Goal: Task Accomplishment & Management: Complete application form

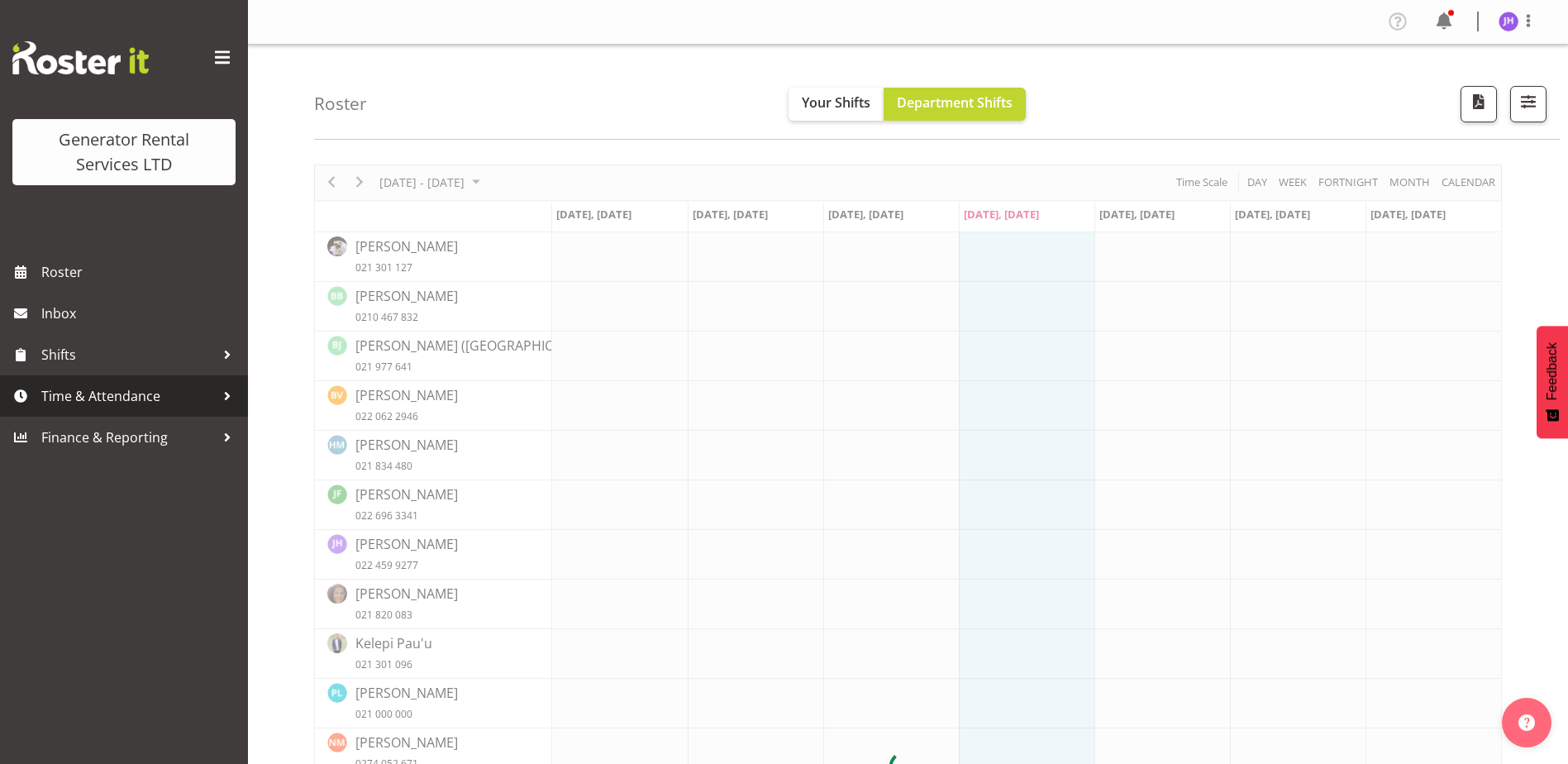
click at [52, 401] on span "Time & Attendance" at bounding box center [127, 395] width 174 height 25
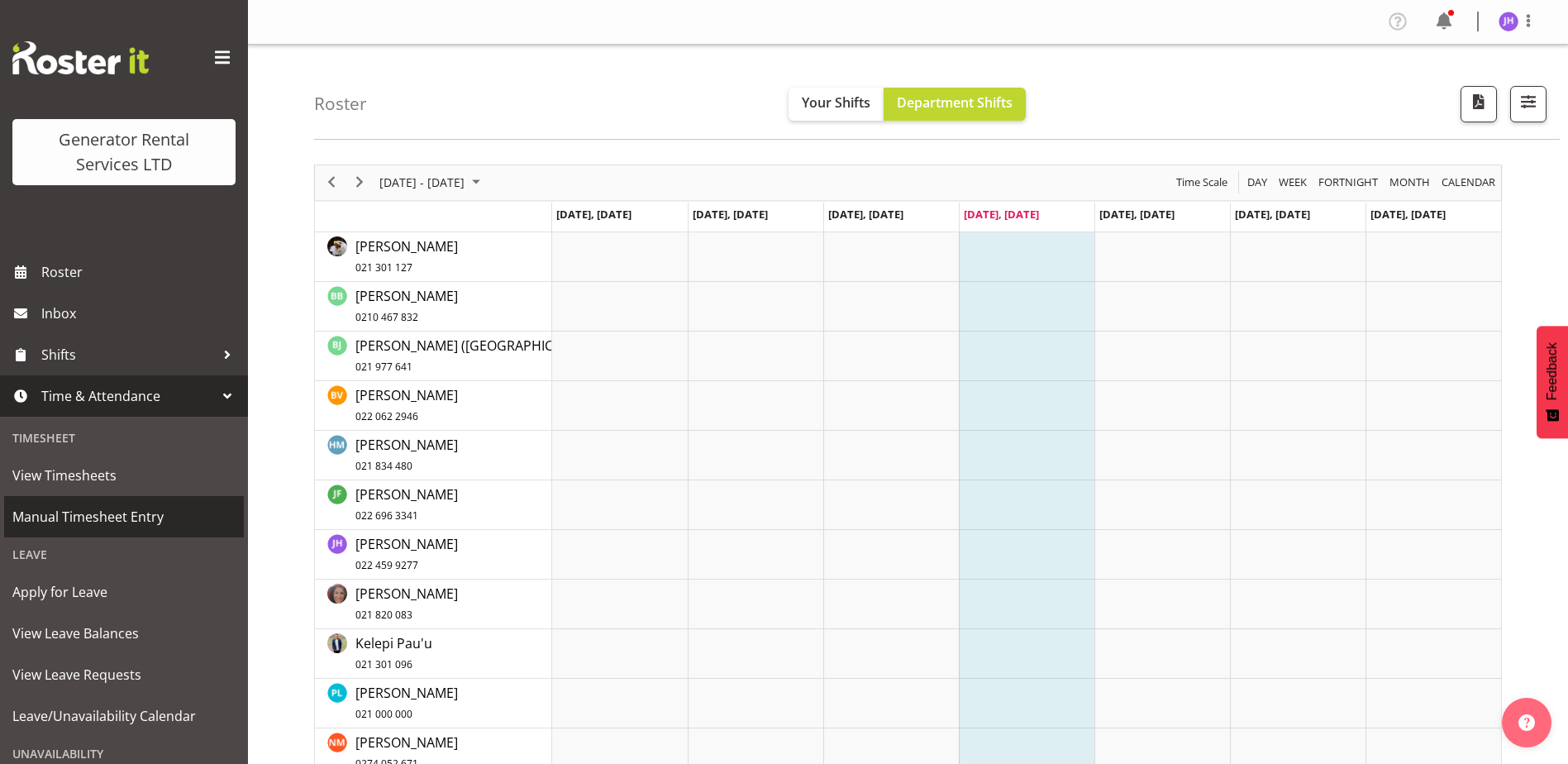
click at [127, 516] on span "Manual Timesheet Entry" at bounding box center [124, 516] width 223 height 25
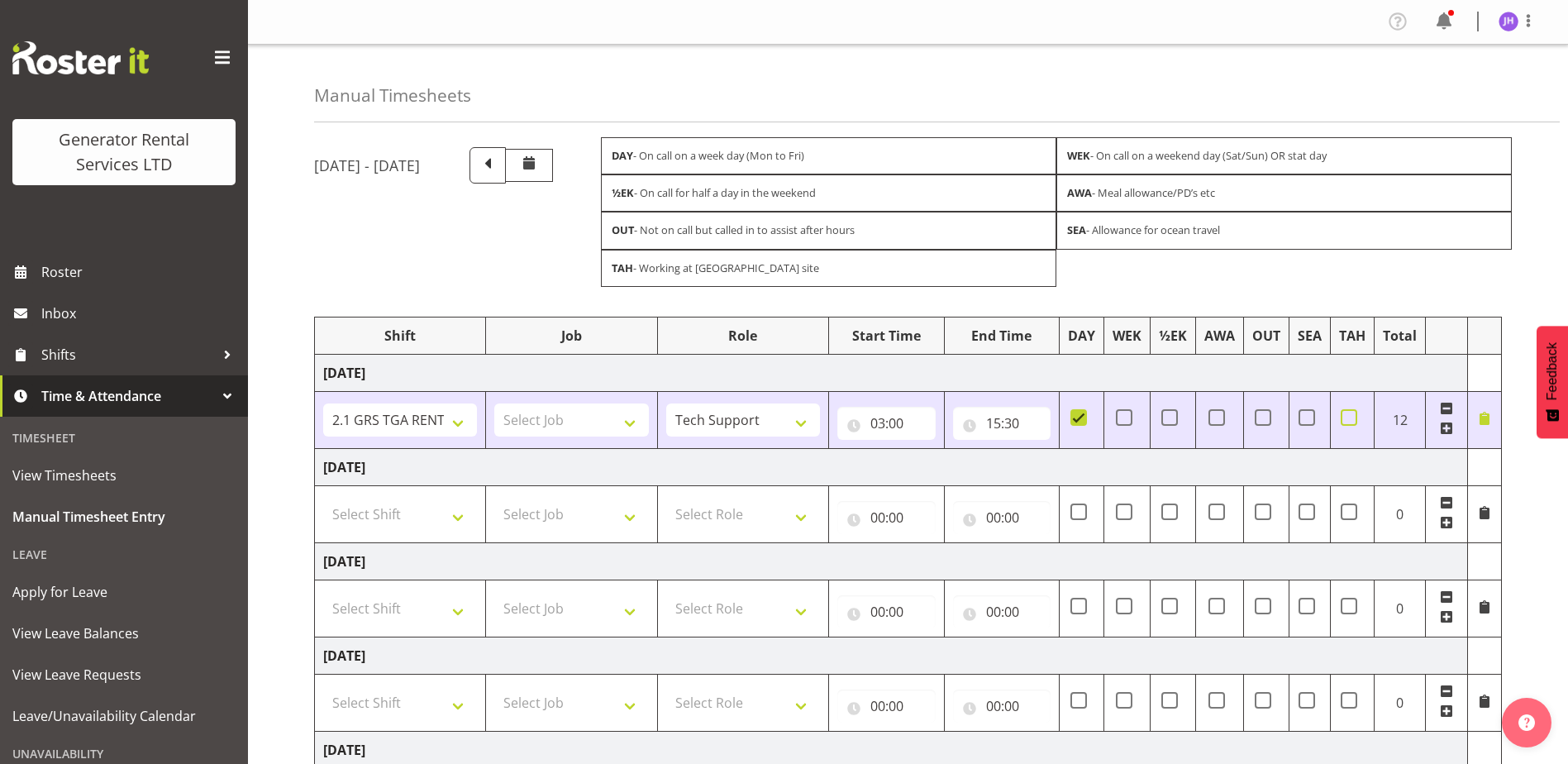
click at [1350, 413] on span at bounding box center [1349, 418] width 16 height 16
click at [1350, 413] on input "checkbox" at bounding box center [1346, 417] width 11 height 11
checkbox input "true"
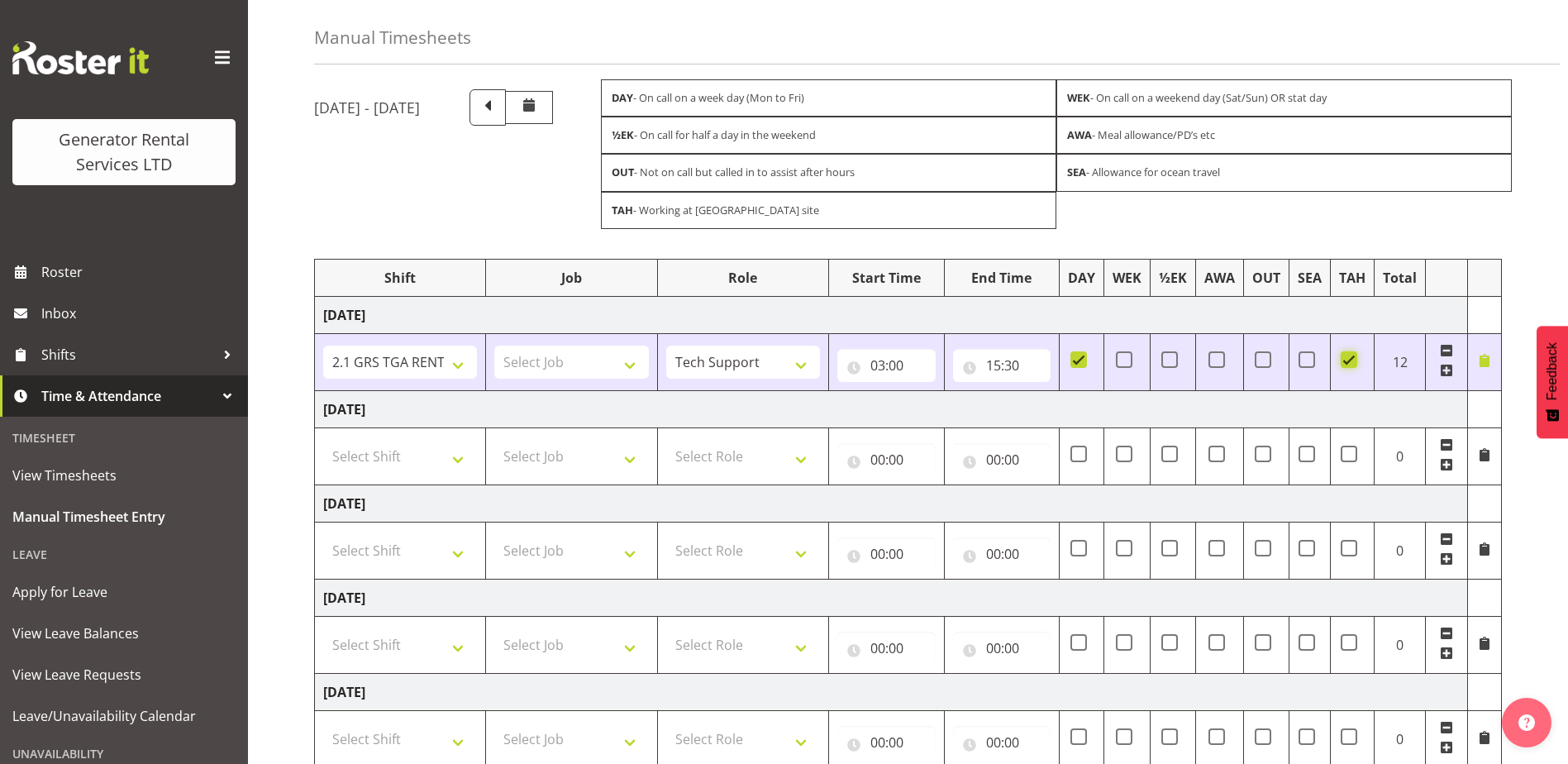
scroll to position [83, 0]
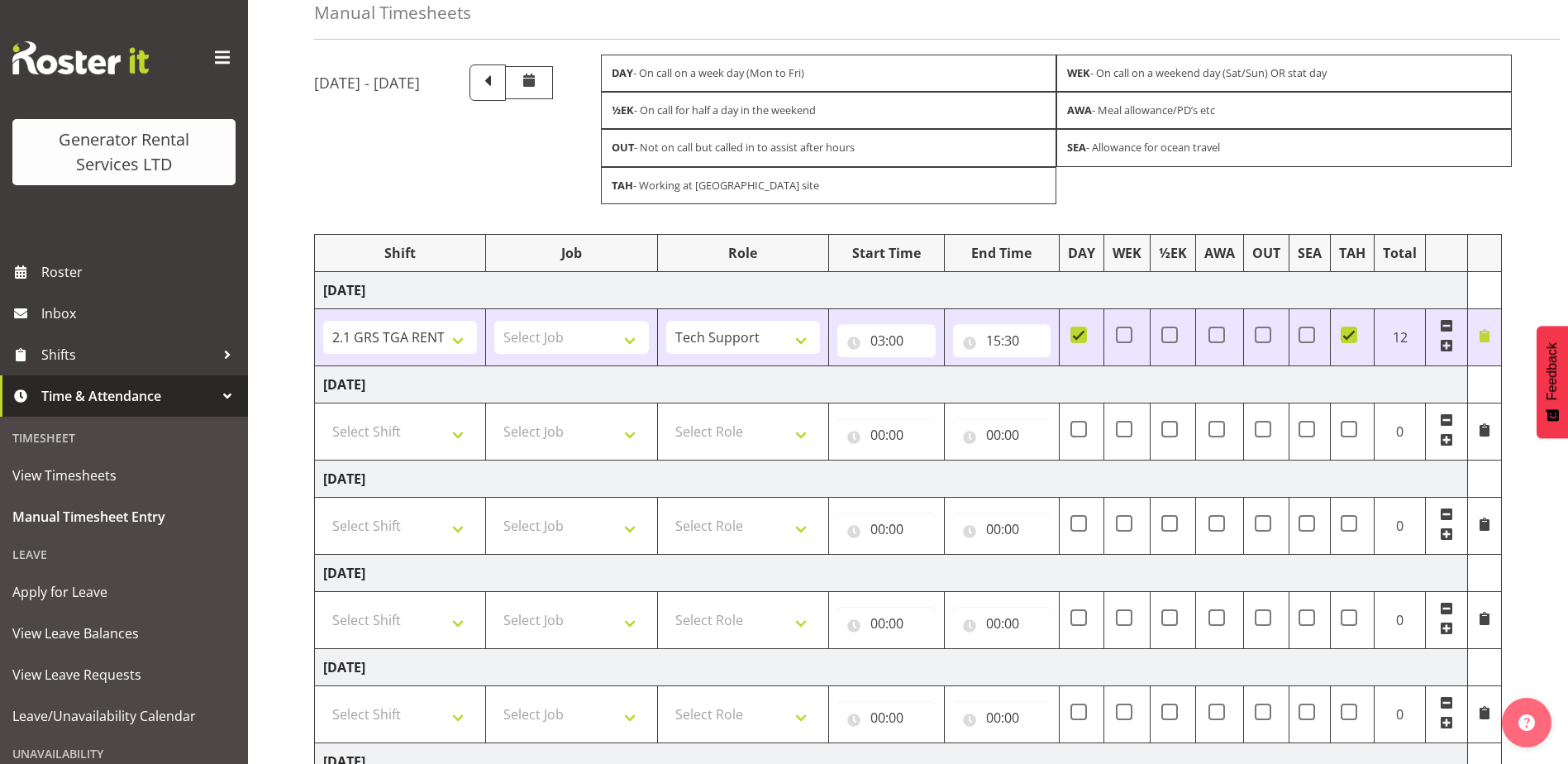
click at [1485, 335] on span at bounding box center [1484, 335] width 14 height 14
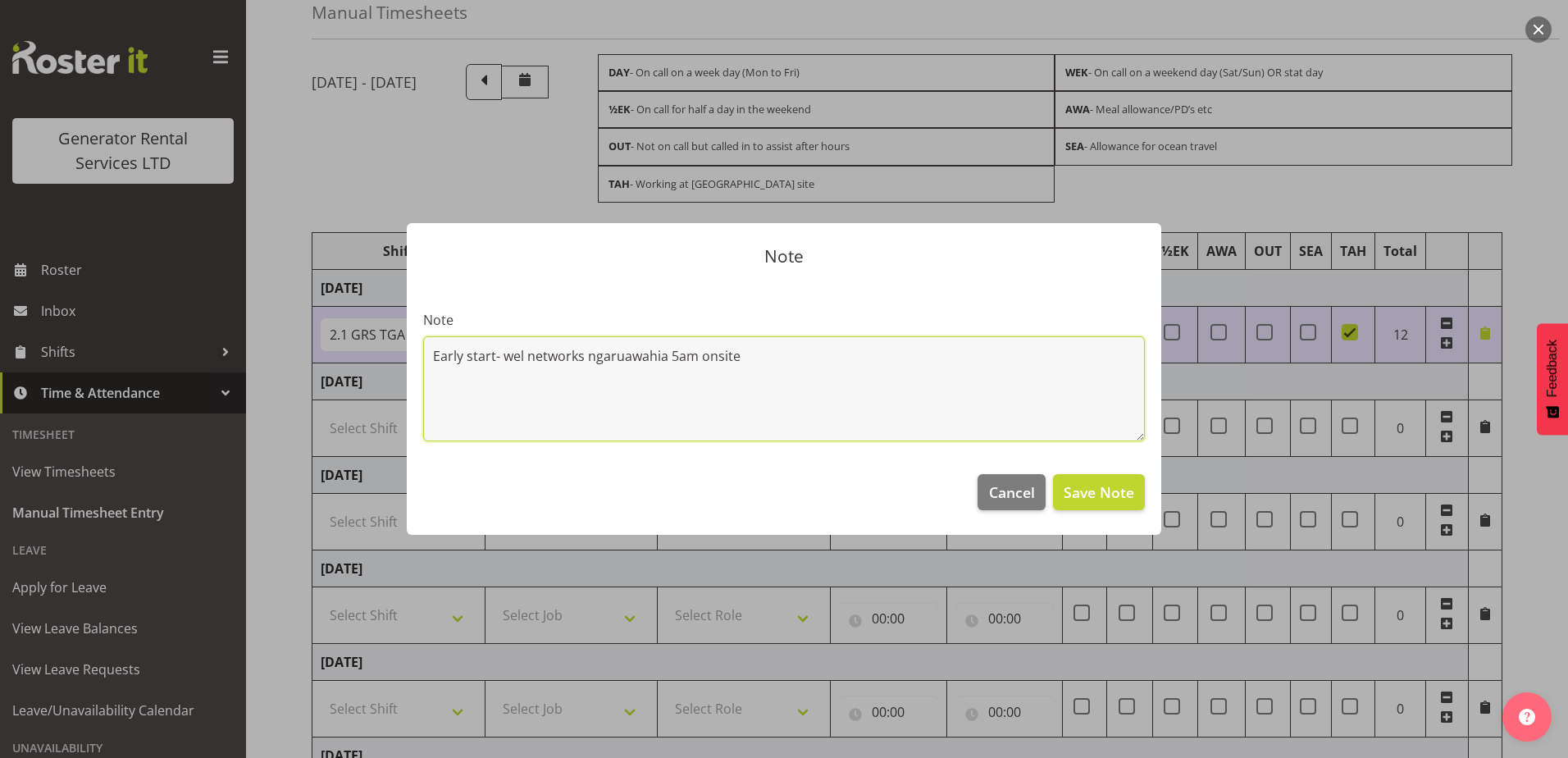
click at [774, 362] on textarea "Early start- wel networks ngaruawahia 5am onsite" at bounding box center [784, 388] width 722 height 105
type textarea "Early start- wel networks ngaruawahia 5am onsite- $100 planned call out"
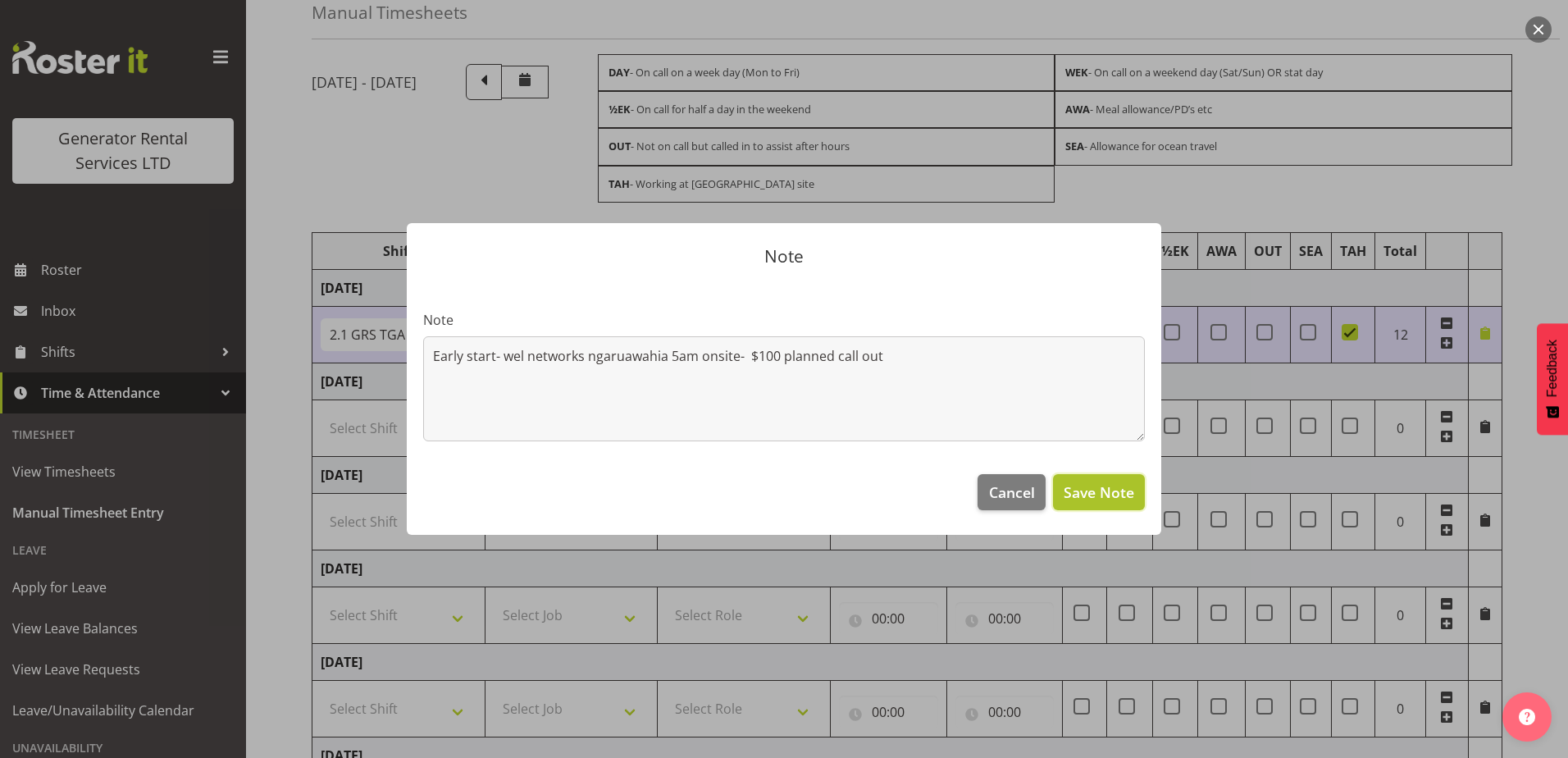
click at [1075, 489] on span "Save Note" at bounding box center [1099, 492] width 70 height 22
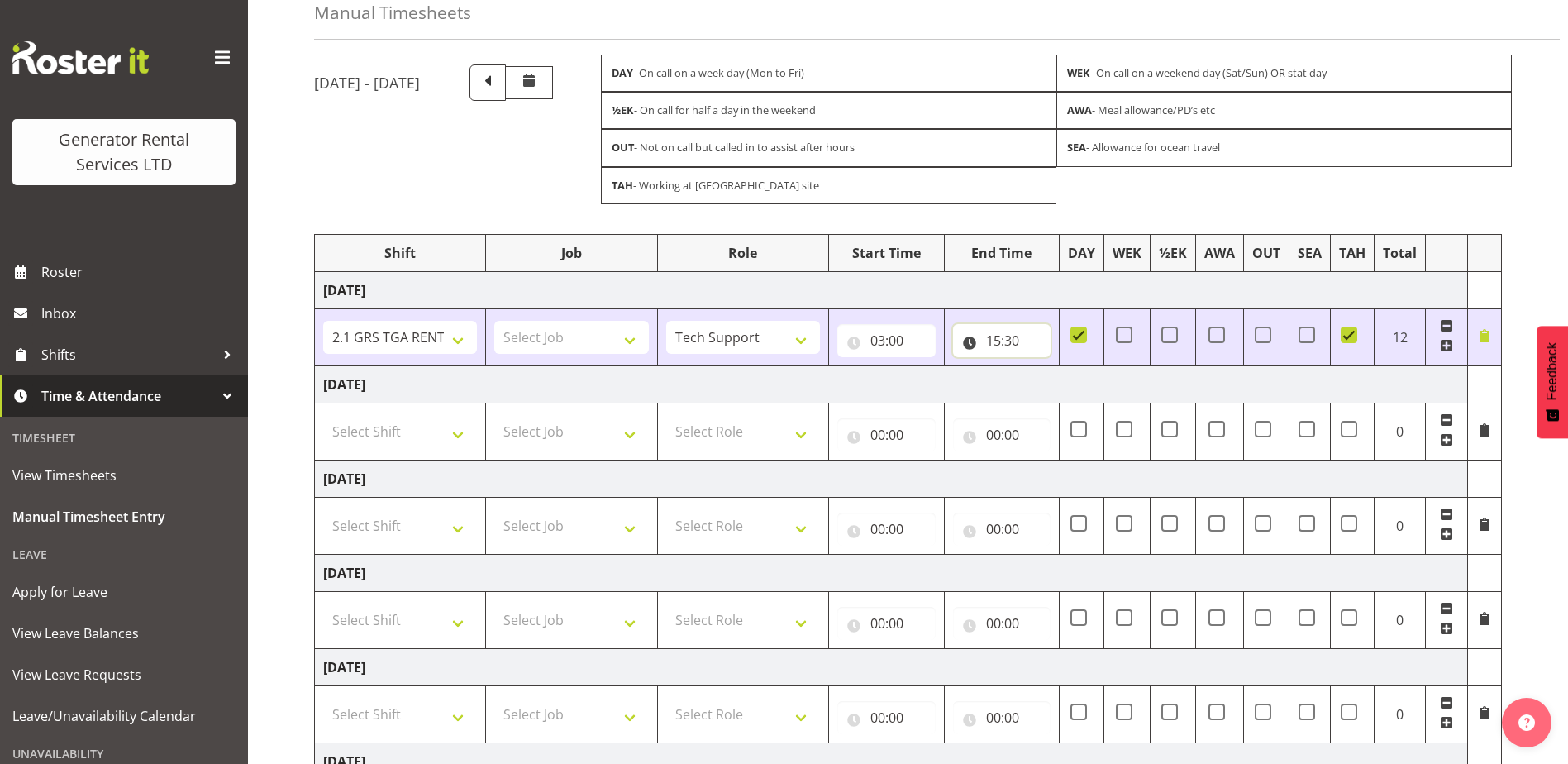
click at [995, 336] on input "15:30" at bounding box center [1002, 341] width 98 height 33
click at [1067, 382] on select "00 01 02 03 04 05 06 07 08 09 10 11 12 13 14 15 16 17 18 19 20 21 22 23" at bounding box center [1066, 383] width 37 height 33
select select "7"
click at [1047, 367] on select "00 01 02 03 04 05 06 07 08 09 10 11 12 13 14 15 16 17 18 19 20 21 22 23" at bounding box center [1066, 383] width 37 height 33
type input "07:30"
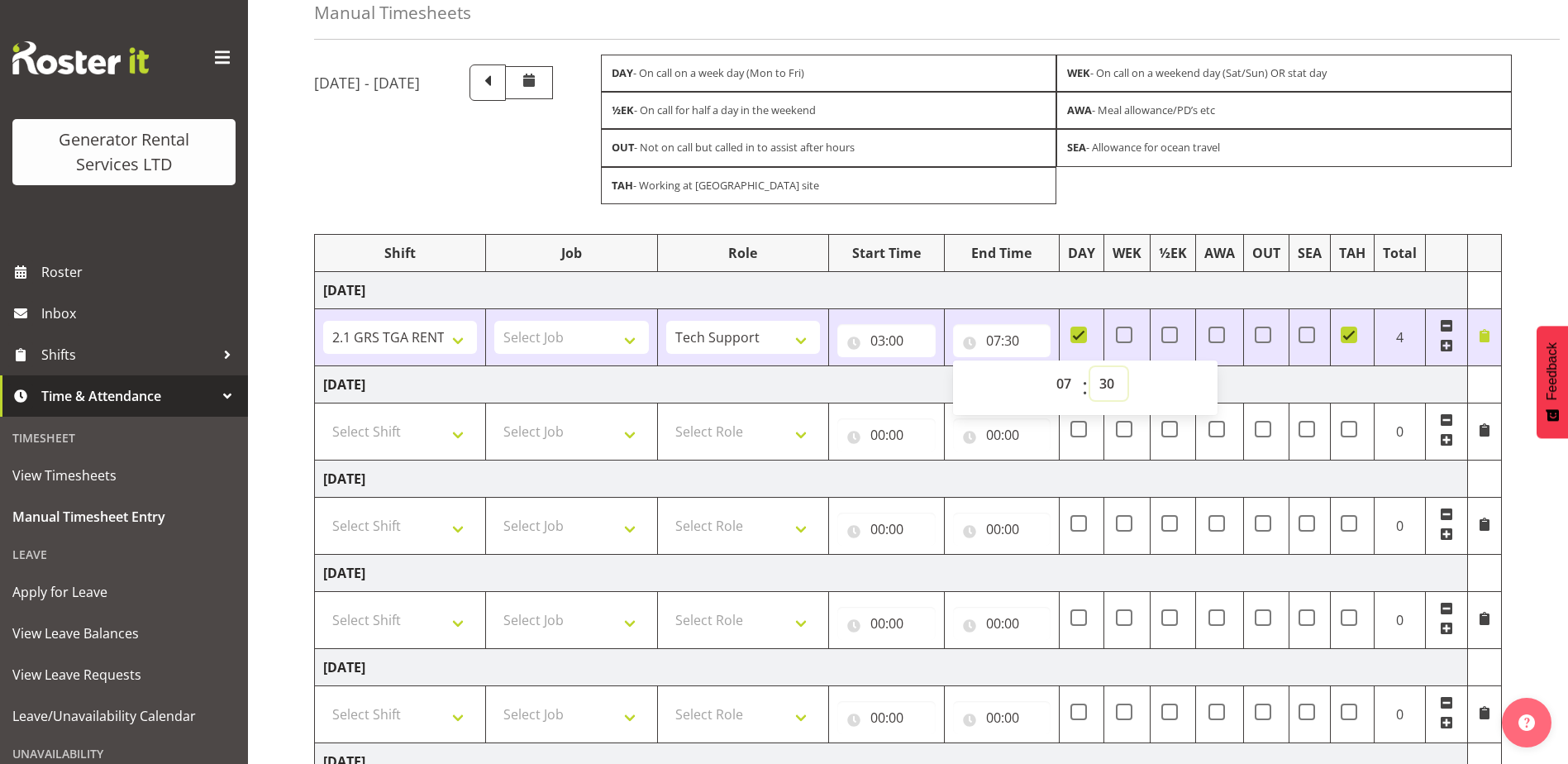
click at [1115, 385] on select "00 01 02 03 04 05 06 07 08 09 10 11 12 13 14 15 16 17 18 19 20 21 22 23 24 25 2…" at bounding box center [1108, 383] width 37 height 33
select select "0"
click at [1090, 367] on select "00 01 02 03 04 05 06 07 08 09 10 11 12 13 14 15 16 17 18 19 20 21 22 23 24 25 2…" at bounding box center [1108, 383] width 37 height 33
type input "07:00"
click at [1388, 373] on td "Thursday 2nd October 2025" at bounding box center [891, 383] width 1153 height 37
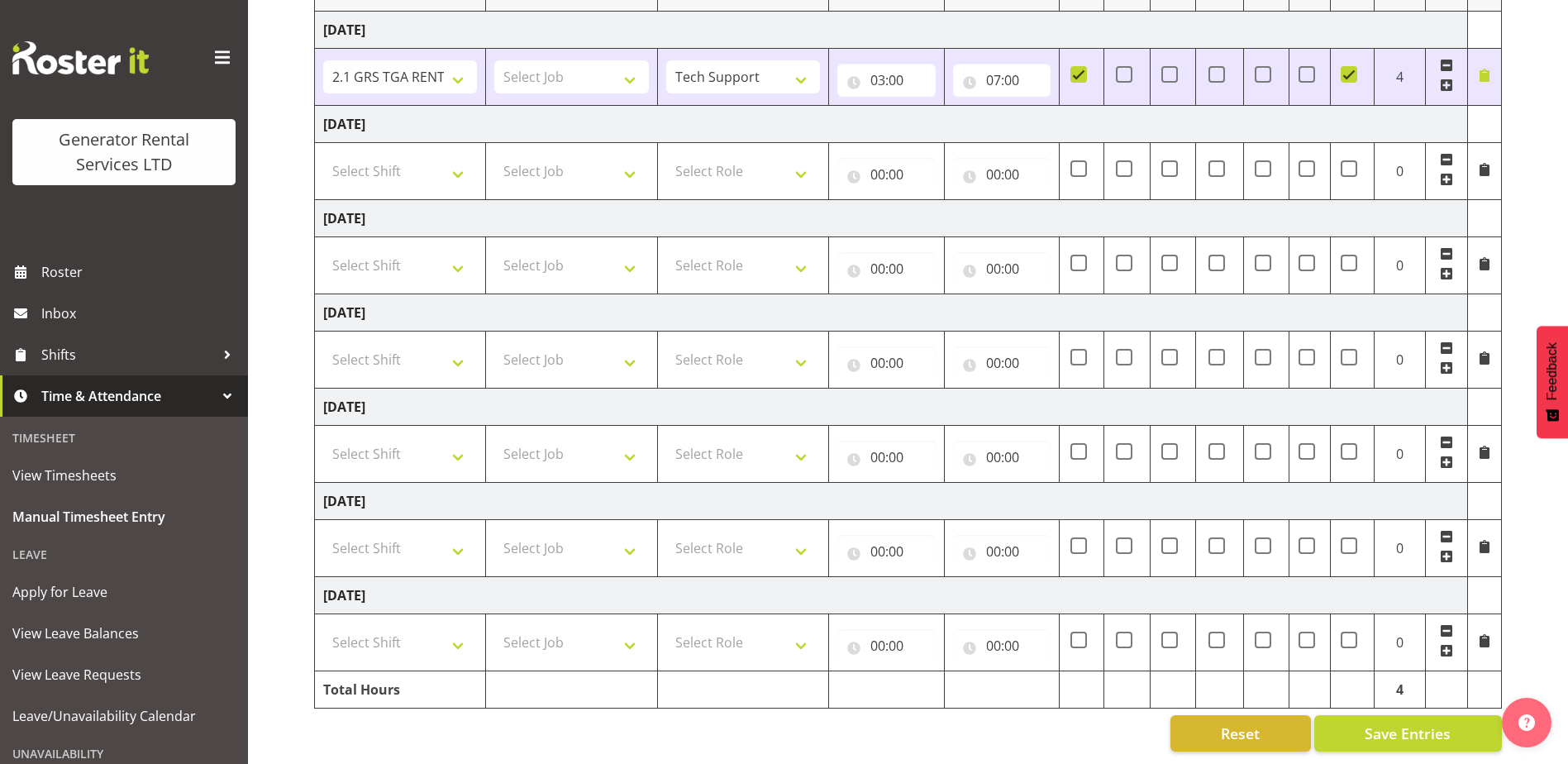
scroll to position [355, 0]
click at [1399, 715] on button "Save Entries" at bounding box center [1408, 733] width 187 height 36
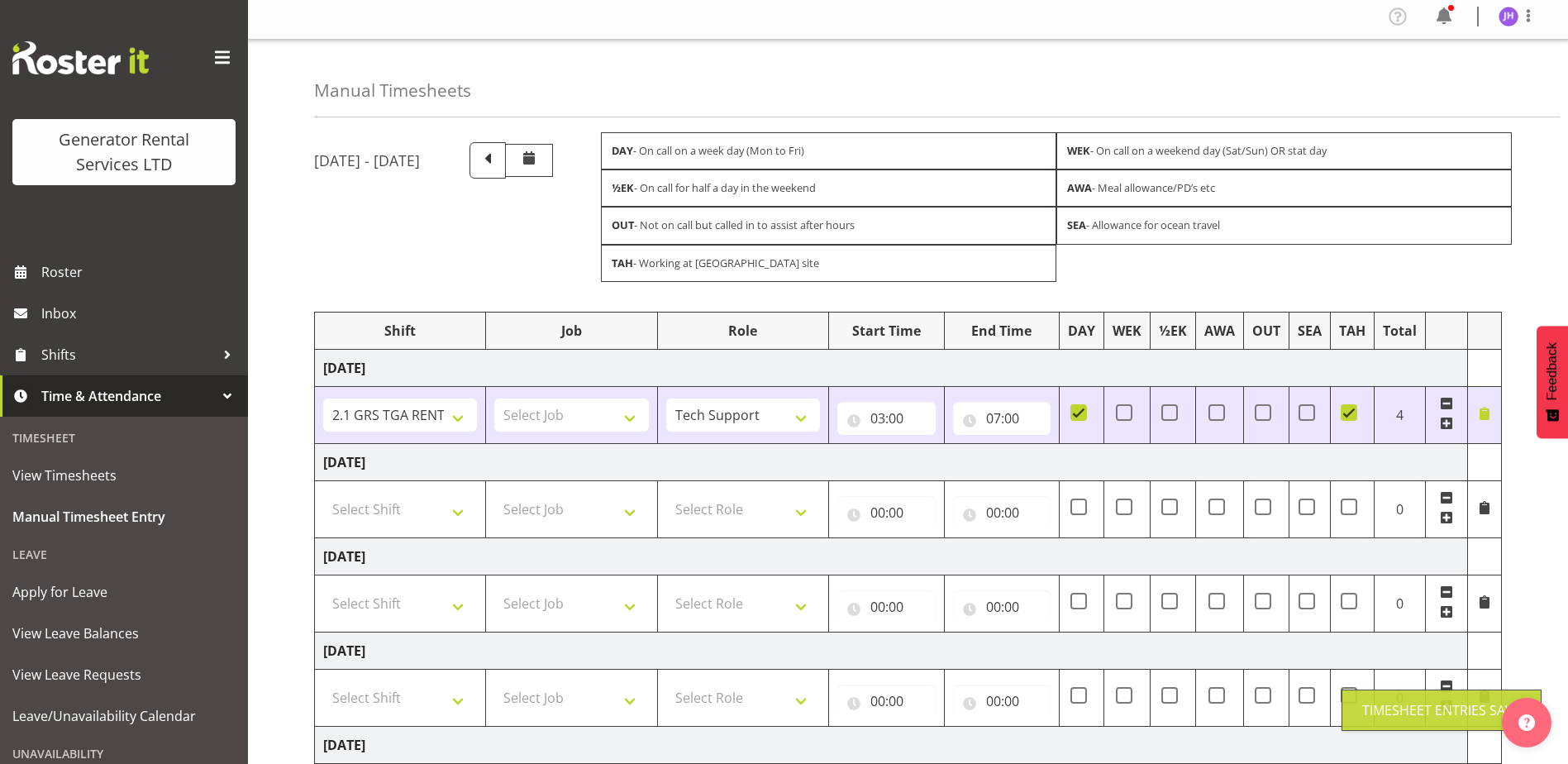
scroll to position [0, 0]
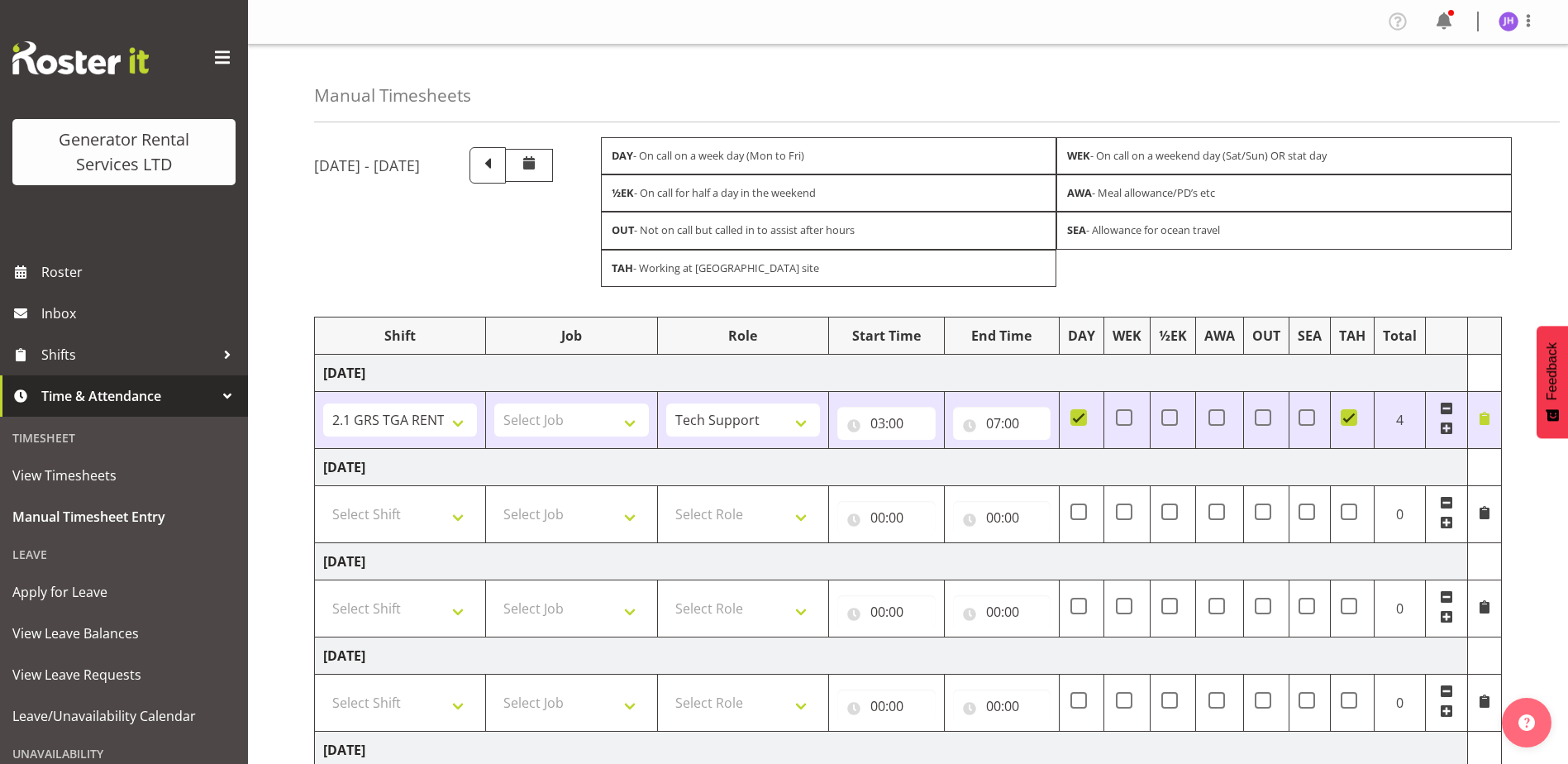
click at [1452, 428] on span at bounding box center [1446, 428] width 14 height 14
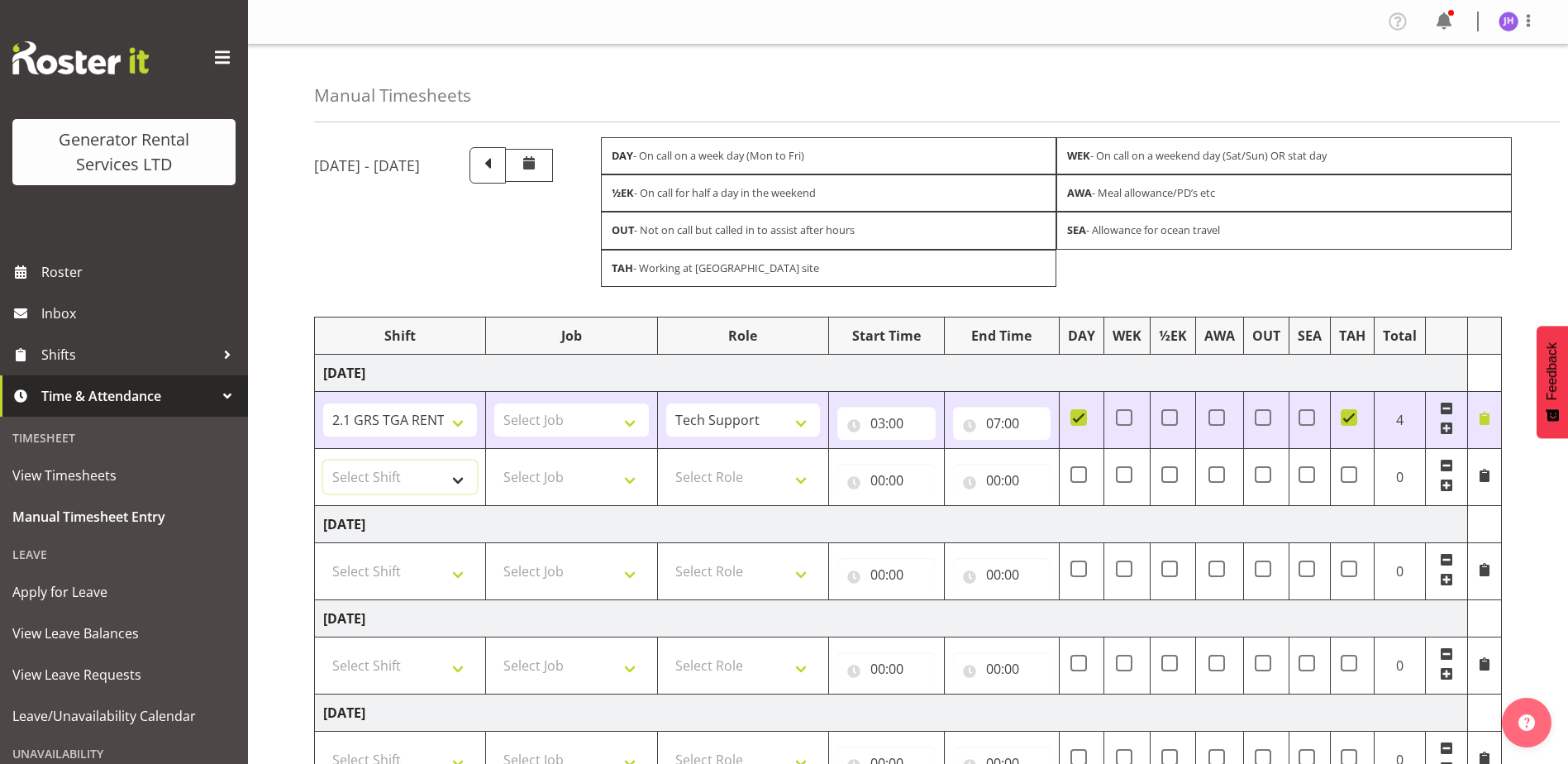
click at [420, 461] on select "Select Shift 2.1 GRS TGA RENTALS WORK 2.1 GRS TGA RENTALS WORK Omexom - Deliver…" at bounding box center [400, 477] width 154 height 33
select select "24023"
click at [323, 461] on select "Select Shift 2.1 GRS TGA RENTALS WORK 2.1 GRS TGA RENTALS WORK Omexom - Deliver…" at bounding box center [400, 477] width 154 height 33
click at [734, 486] on select "Select Role Tech Support" at bounding box center [743, 477] width 154 height 33
select select "20"
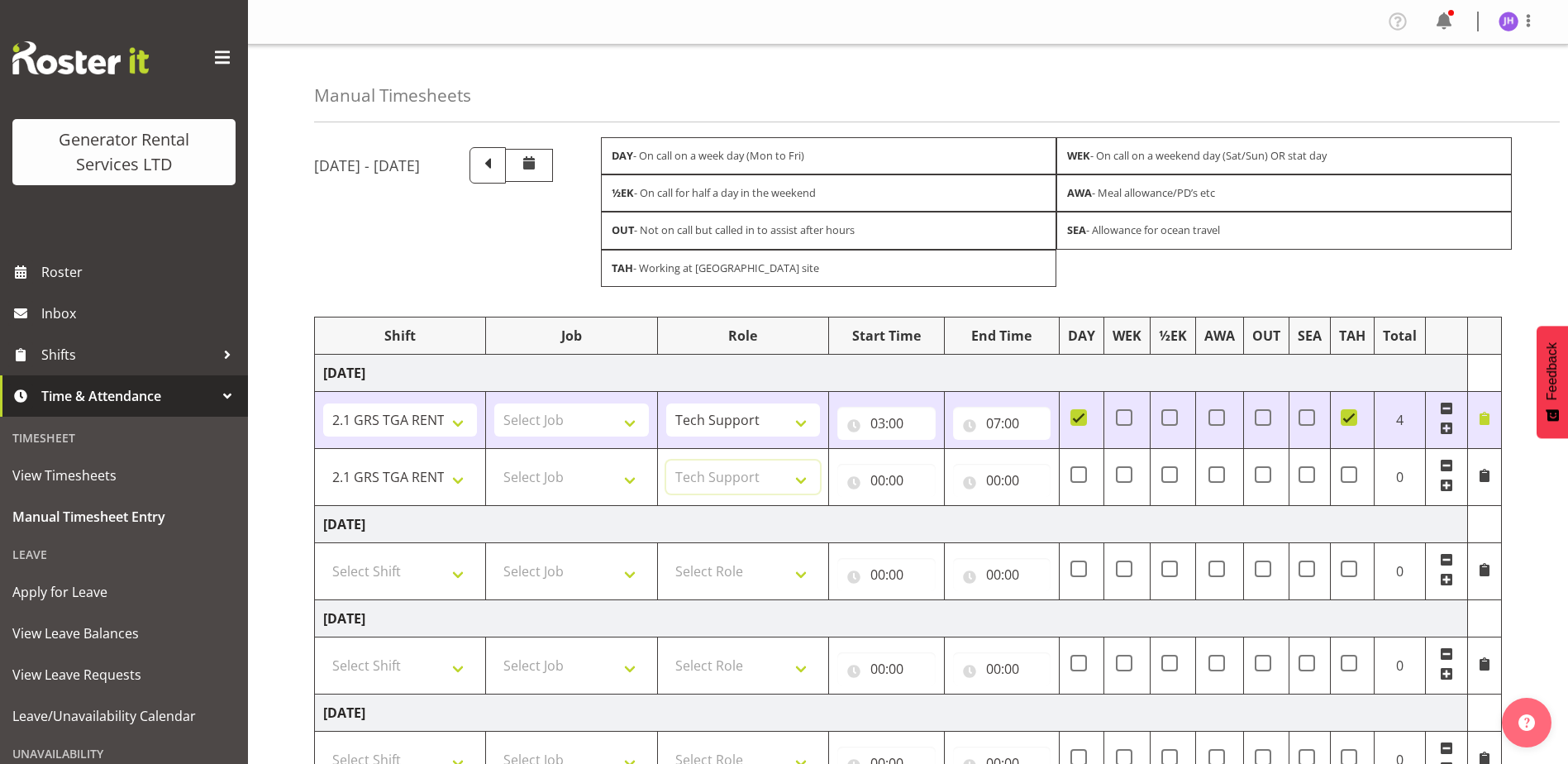
click at [666, 461] on select "Select Role Tech Support" at bounding box center [743, 477] width 154 height 33
click at [904, 480] on input "00:00" at bounding box center [886, 480] width 98 height 33
click at [936, 517] on select "00 01 02 03 04 05 06 07 08 09 10 11 12 13 14 15 16 17 18 19 20 21 22 23" at bounding box center [949, 524] width 37 height 33
select select "7"
click at [931, 507] on select "00 01 02 03 04 05 06 07 08 09 10 11 12 13 14 15 16 17 18 19 20 21 22 23" at bounding box center [949, 524] width 37 height 33
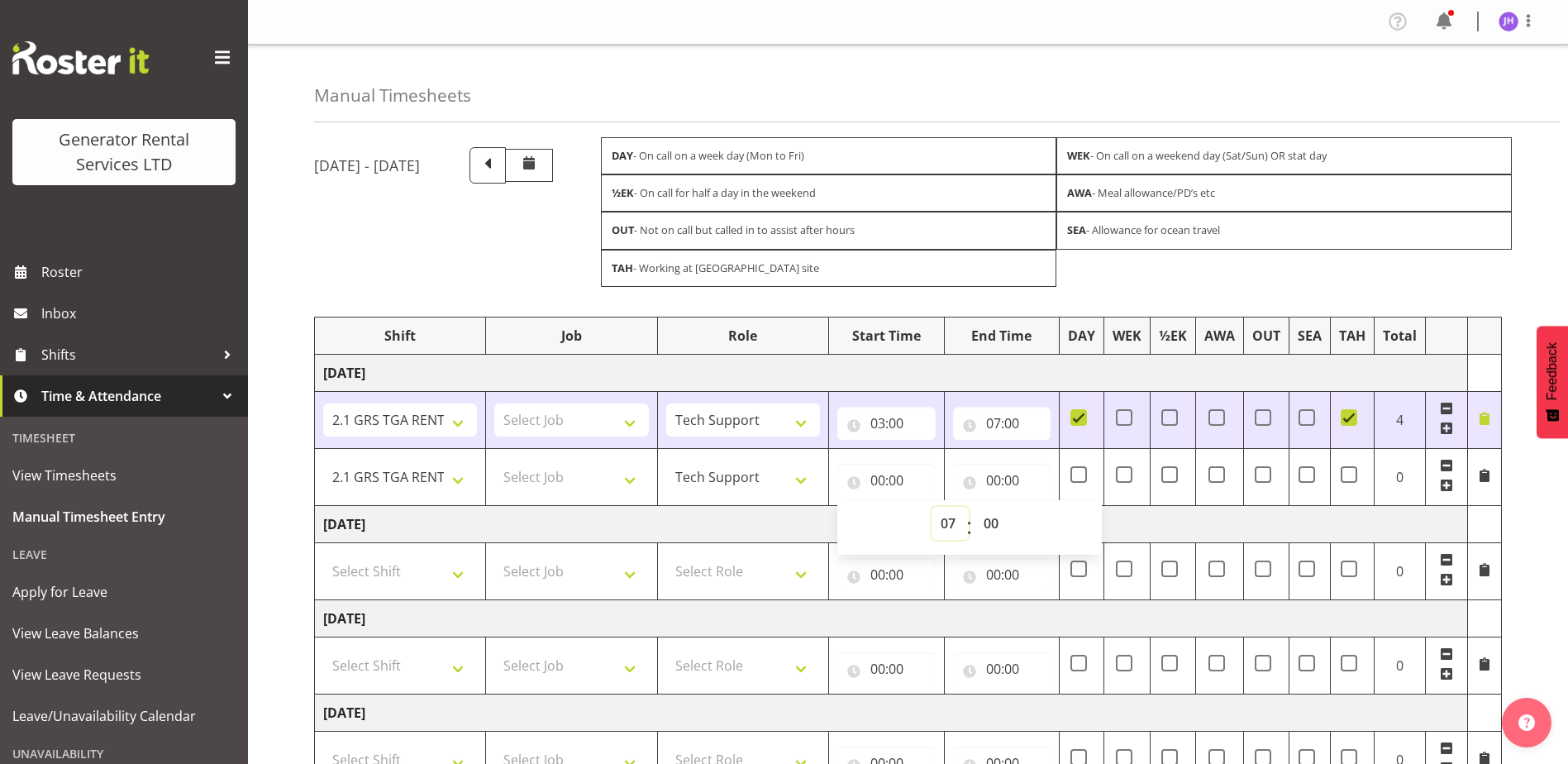
type input "07:00"
click at [996, 473] on input "00:00" at bounding box center [1002, 480] width 98 height 33
click at [1067, 515] on select "00 01 02 03 04 05 06 07 08 09 10 11 12 13 14 15 16 17 18 19 20 21 22 23" at bounding box center [1066, 524] width 37 height 33
select select "16"
click at [1047, 507] on select "00 01 02 03 04 05 06 07 08 09 10 11 12 13 14 15 16 17 18 19 20 21 22 23" at bounding box center [1066, 524] width 37 height 33
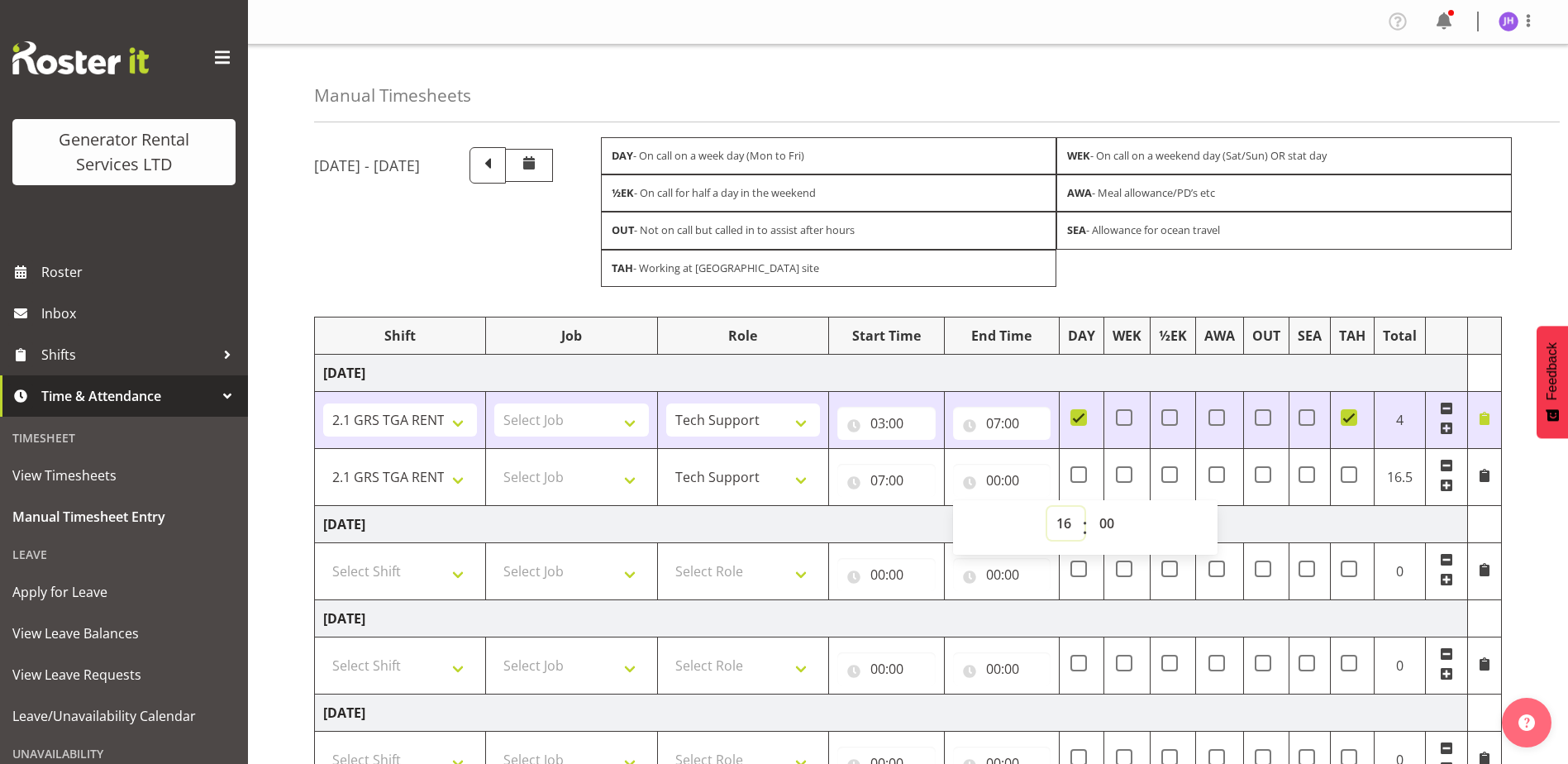
type input "16:00"
click at [1093, 517] on select "00 01 02 03 04 05 06 07 08 09 10 11 12 13 14 15 16 17 18 19 20 21 22 23 24 25 2…" at bounding box center [1108, 524] width 37 height 33
click at [1045, 521] on div "00 01 02 03 04 05 06 07 08 09 10 11 12 13 14 15 16 17 18 19 20 21 22 23" at bounding box center [1063, 527] width 37 height 41
click at [1065, 518] on select "00 01 02 03 04 05 06 07 08 09 10 11 12 13 14 15 16 17 18 19 20 21 22 23" at bounding box center [1066, 524] width 37 height 33
select select "15"
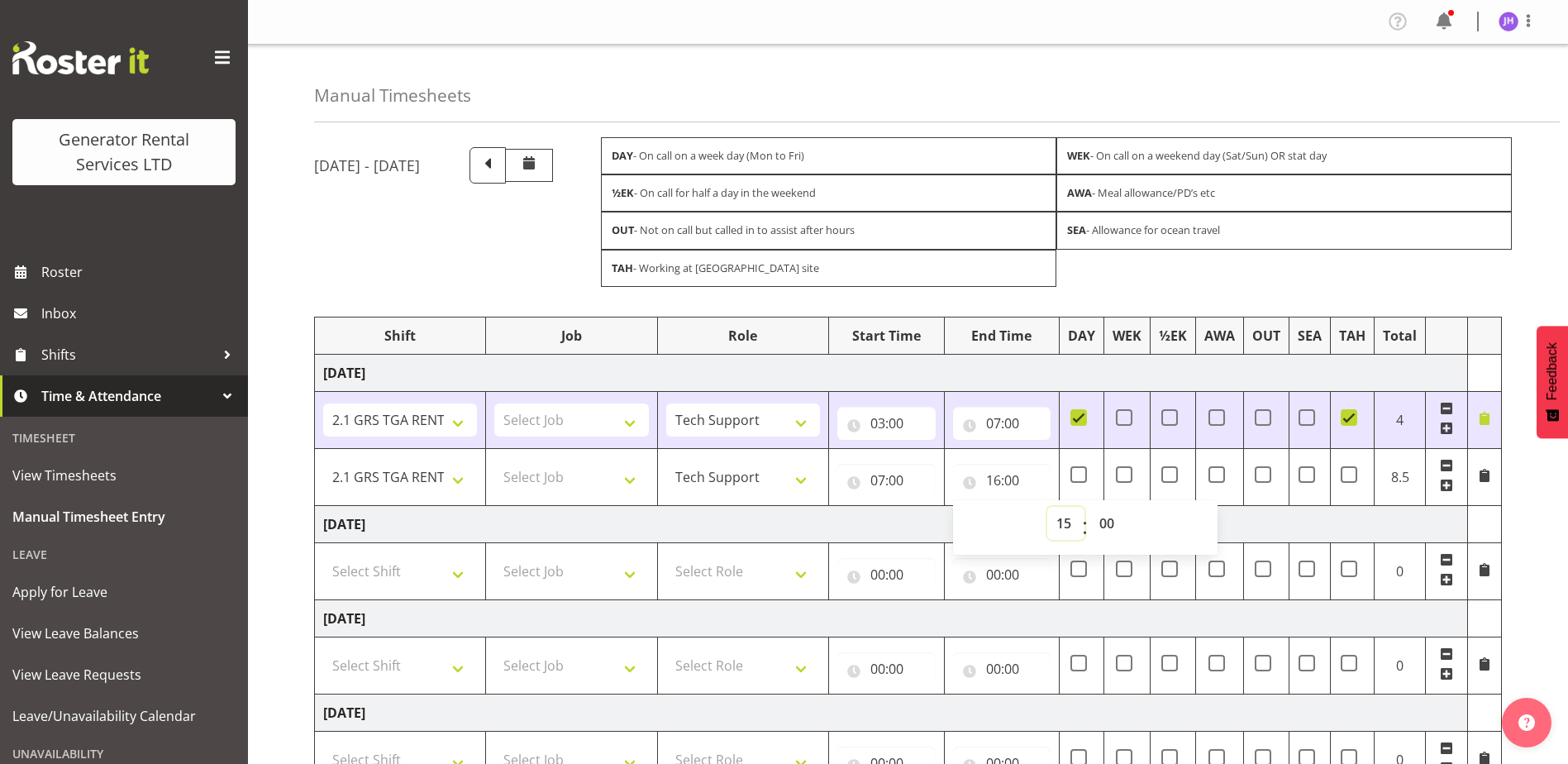
click at [1047, 507] on select "00 01 02 03 04 05 06 07 08 09 10 11 12 13 14 15 16 17 18 19 20 21 22 23" at bounding box center [1066, 524] width 37 height 33
type input "15:00"
click at [1088, 514] on div "00 01 02 03 04 05 06 07 08 09 10 11 12 13 14 15 16 17 18 19 20 21 22 23 24 25 2…" at bounding box center [1106, 527] width 37 height 41
click at [1120, 526] on select "00 01 02 03 04 05 06 07 08 09 10 11 12 13 14 15 16 17 18 19 20 21 22 23 24 25 2…" at bounding box center [1108, 524] width 37 height 33
select select "30"
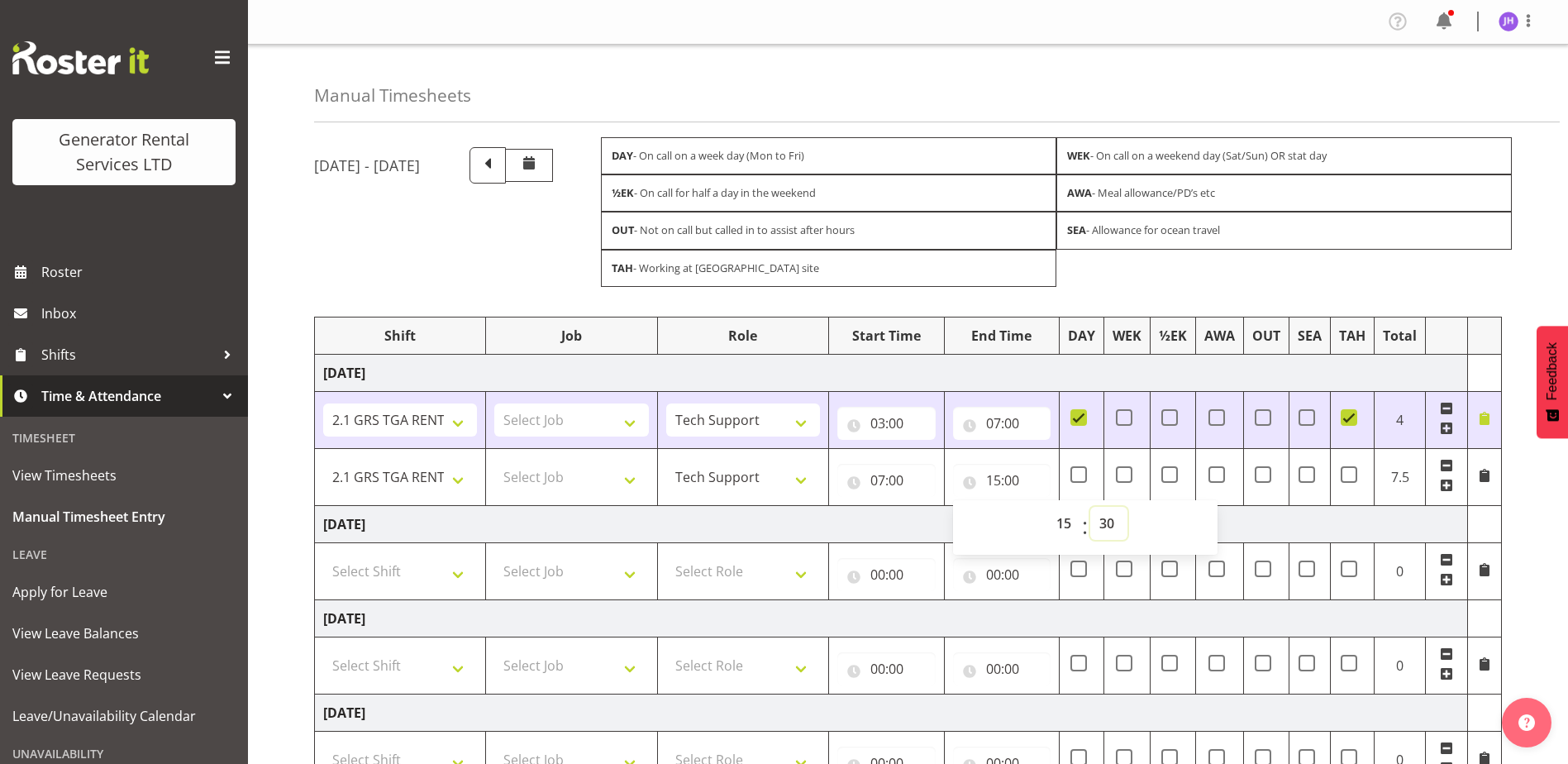
click at [1090, 507] on select "00 01 02 03 04 05 06 07 08 09 10 11 12 13 14 15 16 17 18 19 20 21 22 23 24 25 2…" at bounding box center [1108, 524] width 37 height 33
type input "15:30"
click at [1259, 524] on td "Thursday 2nd October 2025" at bounding box center [891, 524] width 1153 height 37
click at [1079, 413] on span at bounding box center [1078, 418] width 16 height 16
click at [1079, 413] on input "checkbox" at bounding box center [1076, 417] width 11 height 11
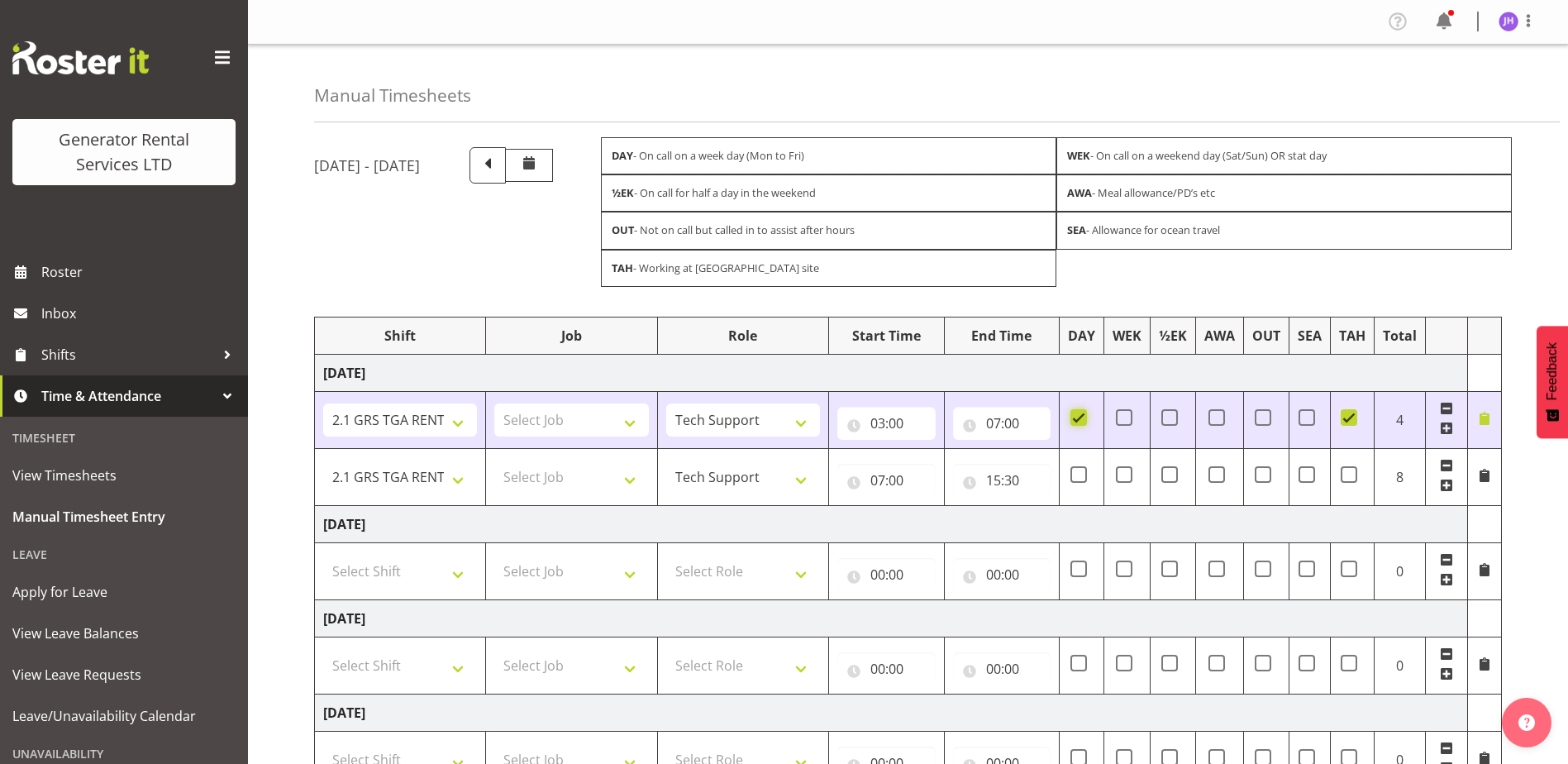
checkbox input "false"
click at [1083, 481] on span at bounding box center [1078, 474] width 16 height 16
click at [1081, 480] on input "checkbox" at bounding box center [1076, 474] width 11 height 11
checkbox input "true"
click at [1344, 535] on td "Thursday 2nd October 2025" at bounding box center [891, 524] width 1153 height 37
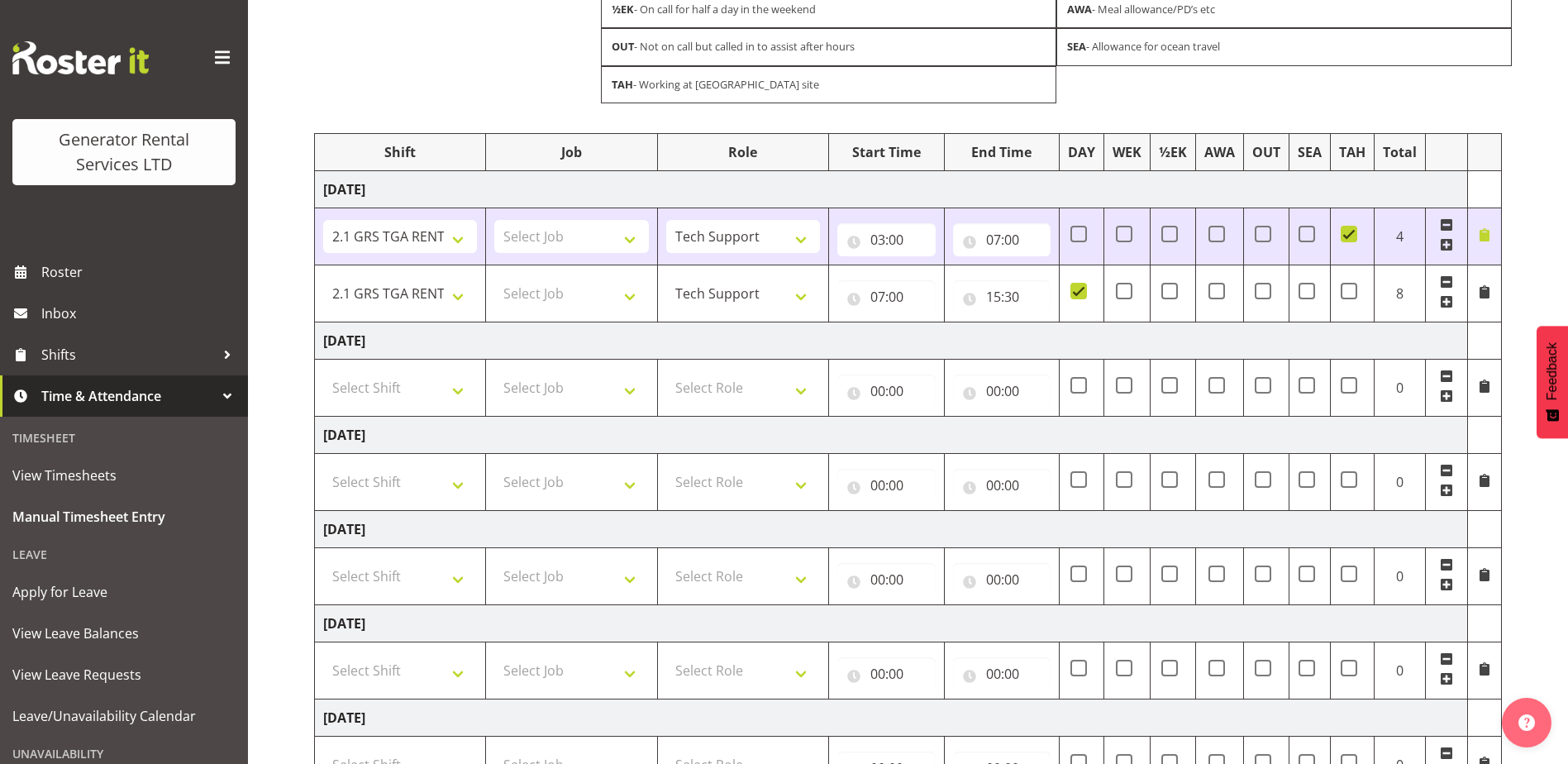
scroll to position [413, 0]
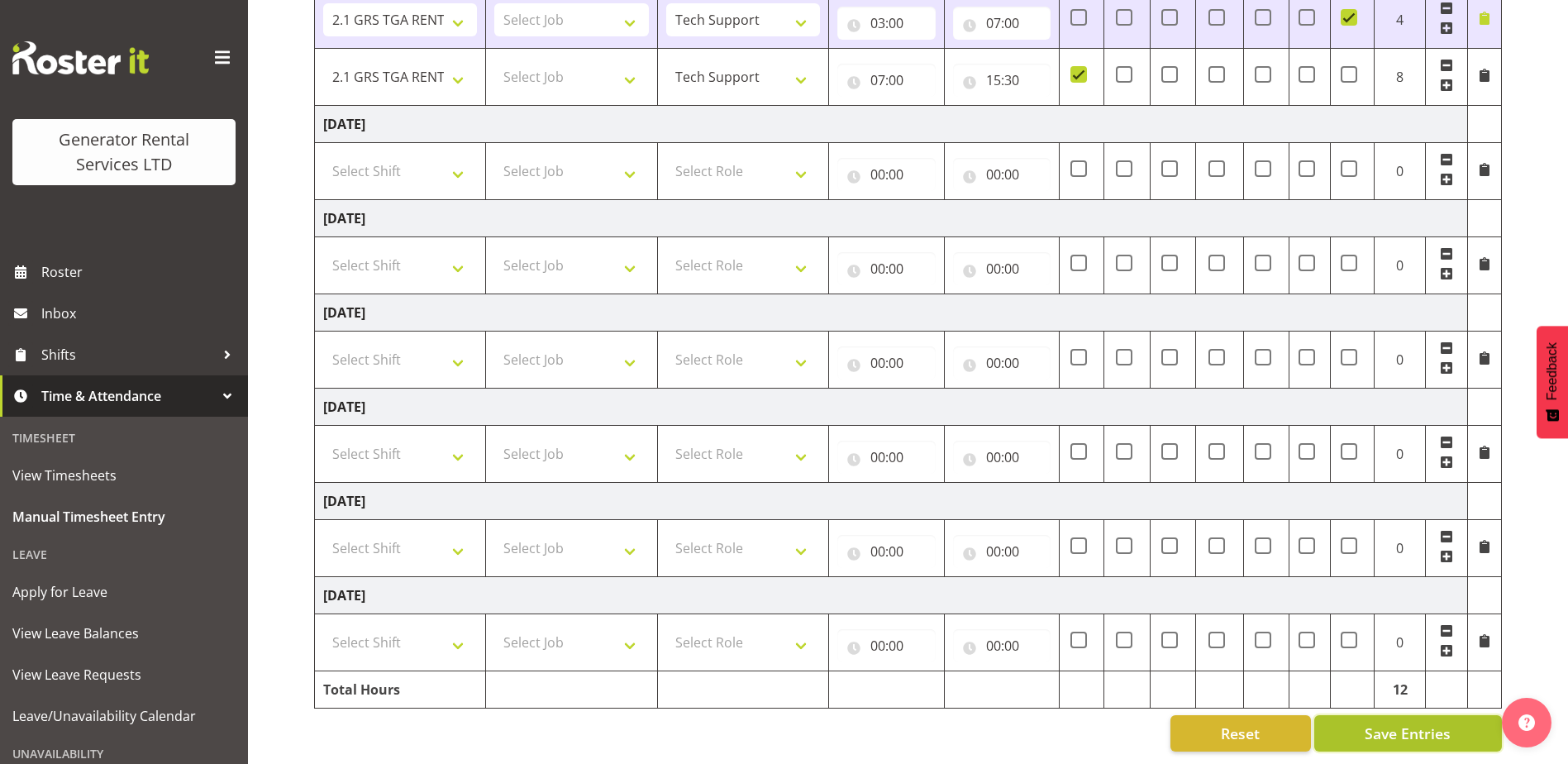
click at [1387, 728] on span "Save Entries" at bounding box center [1407, 734] width 86 height 22
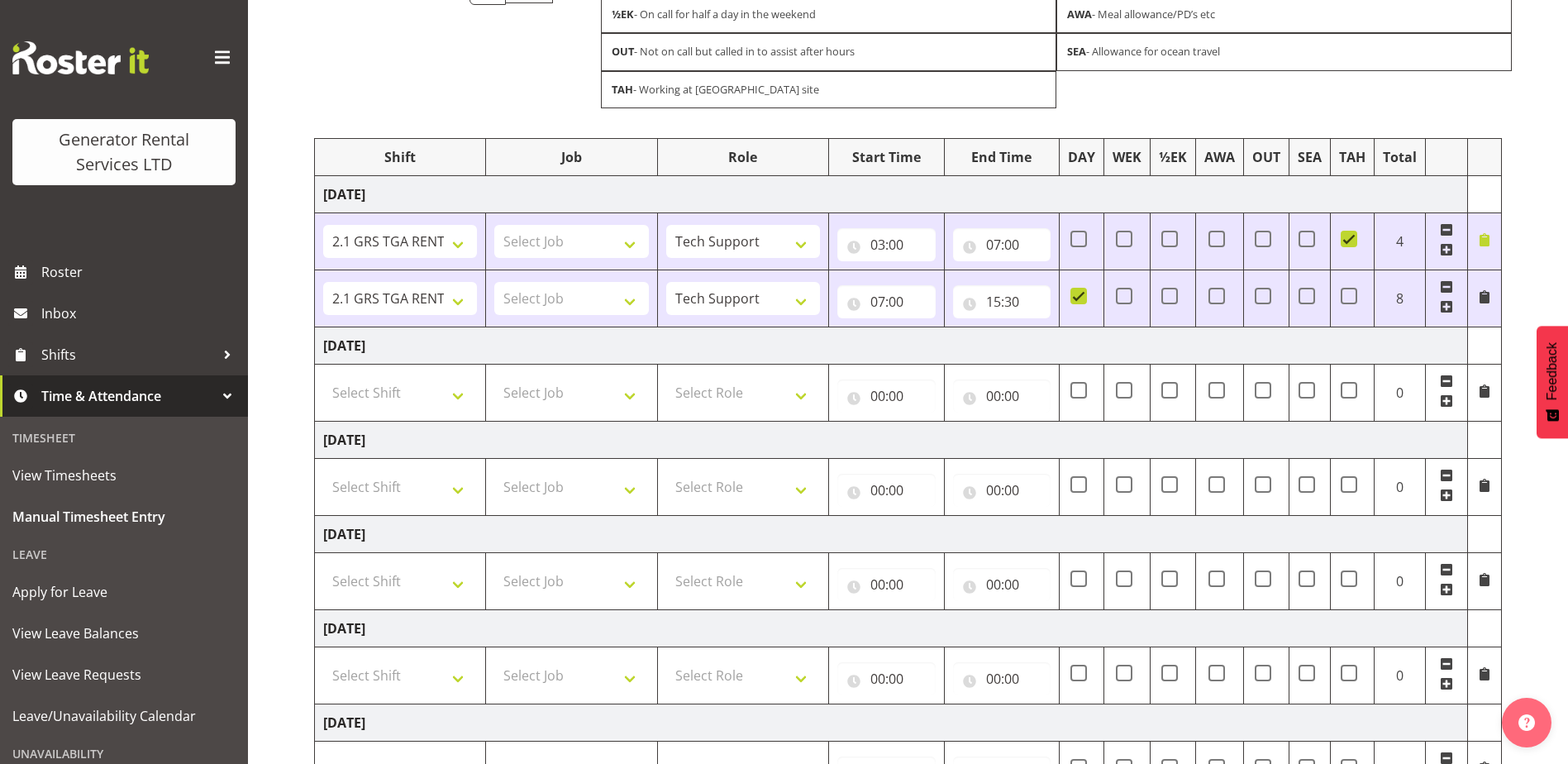
scroll to position [82, 0]
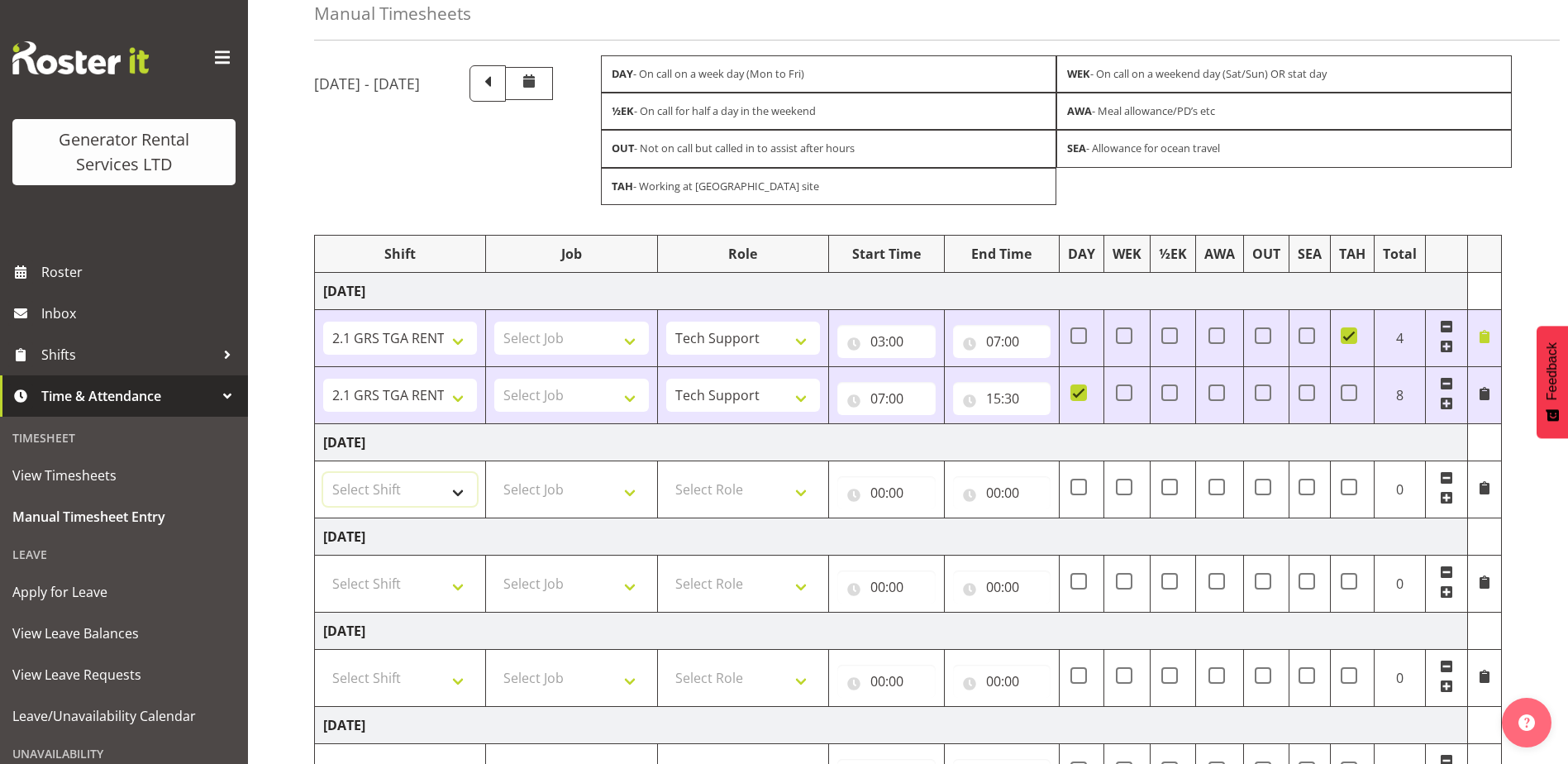
click at [458, 482] on select "Select Shift 2.1 GRS TGA RENTALS WORK 2.1 GRS TGA RENTALS WORK Omexom - Deliver…" at bounding box center [400, 489] width 154 height 33
select select "24023"
click at [323, 473] on select "Select Shift 2.1 GRS TGA RENTALS WORK 2.1 GRS TGA RENTALS WORK Omexom - Deliver…" at bounding box center [400, 489] width 154 height 33
click at [784, 496] on select "Select Role Tech Support" at bounding box center [743, 489] width 154 height 33
select select "20"
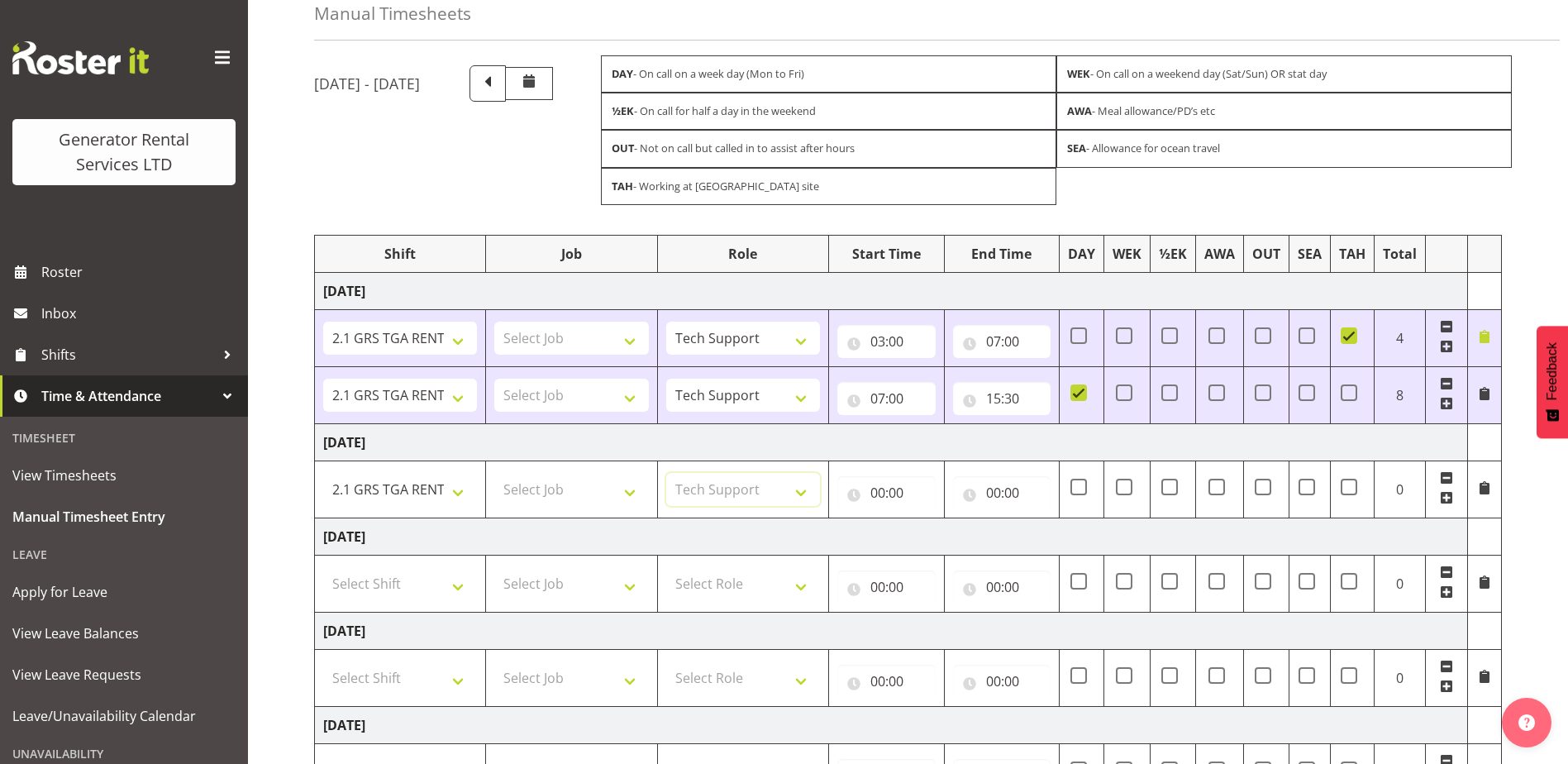
click at [666, 473] on select "Select Role Tech Support" at bounding box center [743, 489] width 154 height 33
click at [914, 482] on input "00:00" at bounding box center [886, 493] width 98 height 33
click at [941, 537] on select "00 01 02 03 04 05 06 07 08 09 10 11 12 13 14 15 16 17 18 19 20 21 22 23" at bounding box center [949, 535] width 37 height 33
select select "7"
click at [931, 519] on select "00 01 02 03 04 05 06 07 08 09 10 11 12 13 14 15 16 17 18 19 20 21 22 23" at bounding box center [949, 535] width 37 height 33
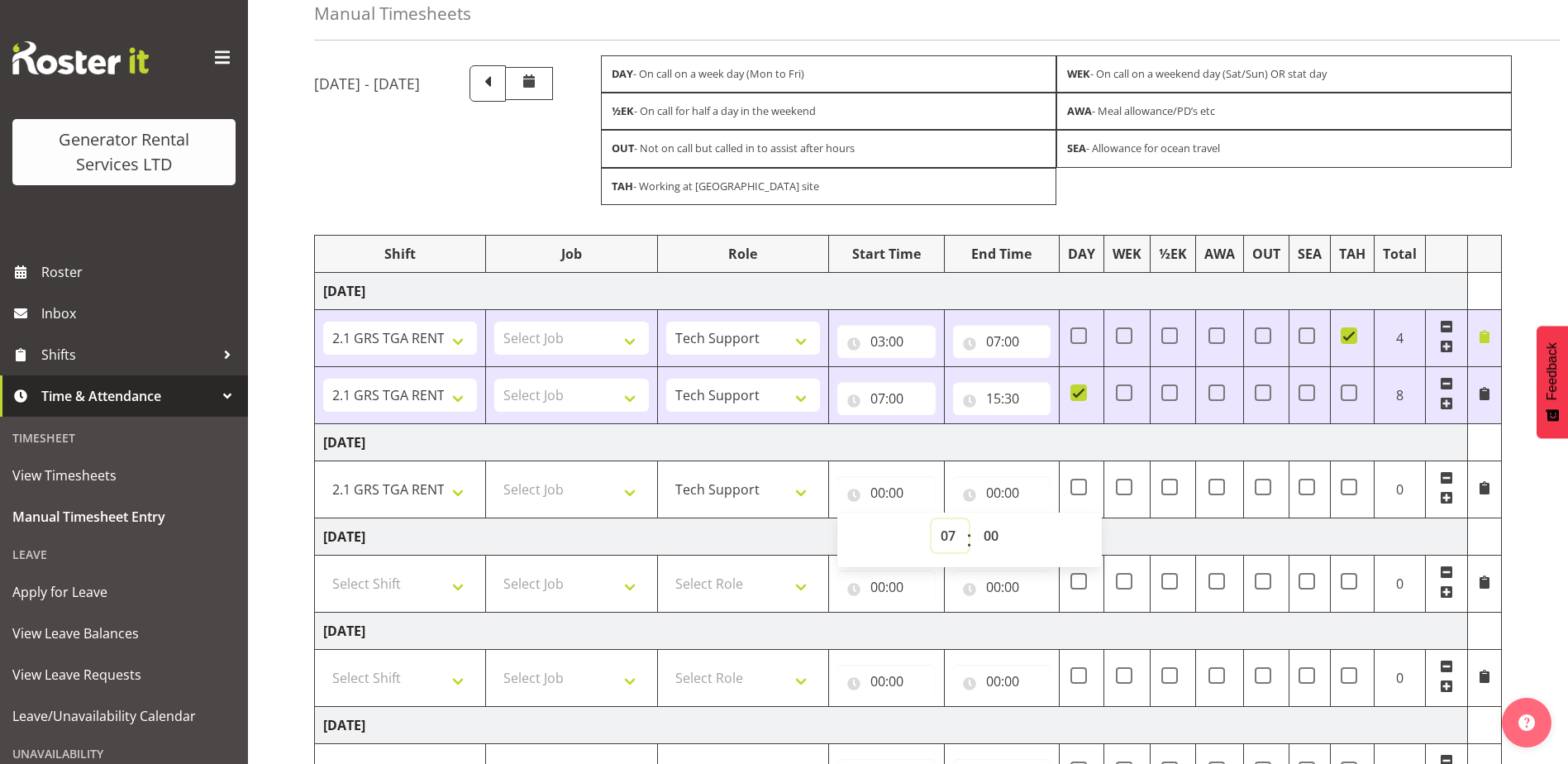
type input "07:00"
click at [994, 502] on input "00:00" at bounding box center [1002, 493] width 98 height 33
drag, startPoint x: 1057, startPoint y: 541, endPoint x: 1060, endPoint y: 521, distance: 20.2
click at [1057, 540] on select "00 01 02 03 04 05 06 07 08 09 10 11 12 13 14 15 16 17 18 19 20 21 22 23" at bounding box center [1066, 535] width 37 height 33
select select "15"
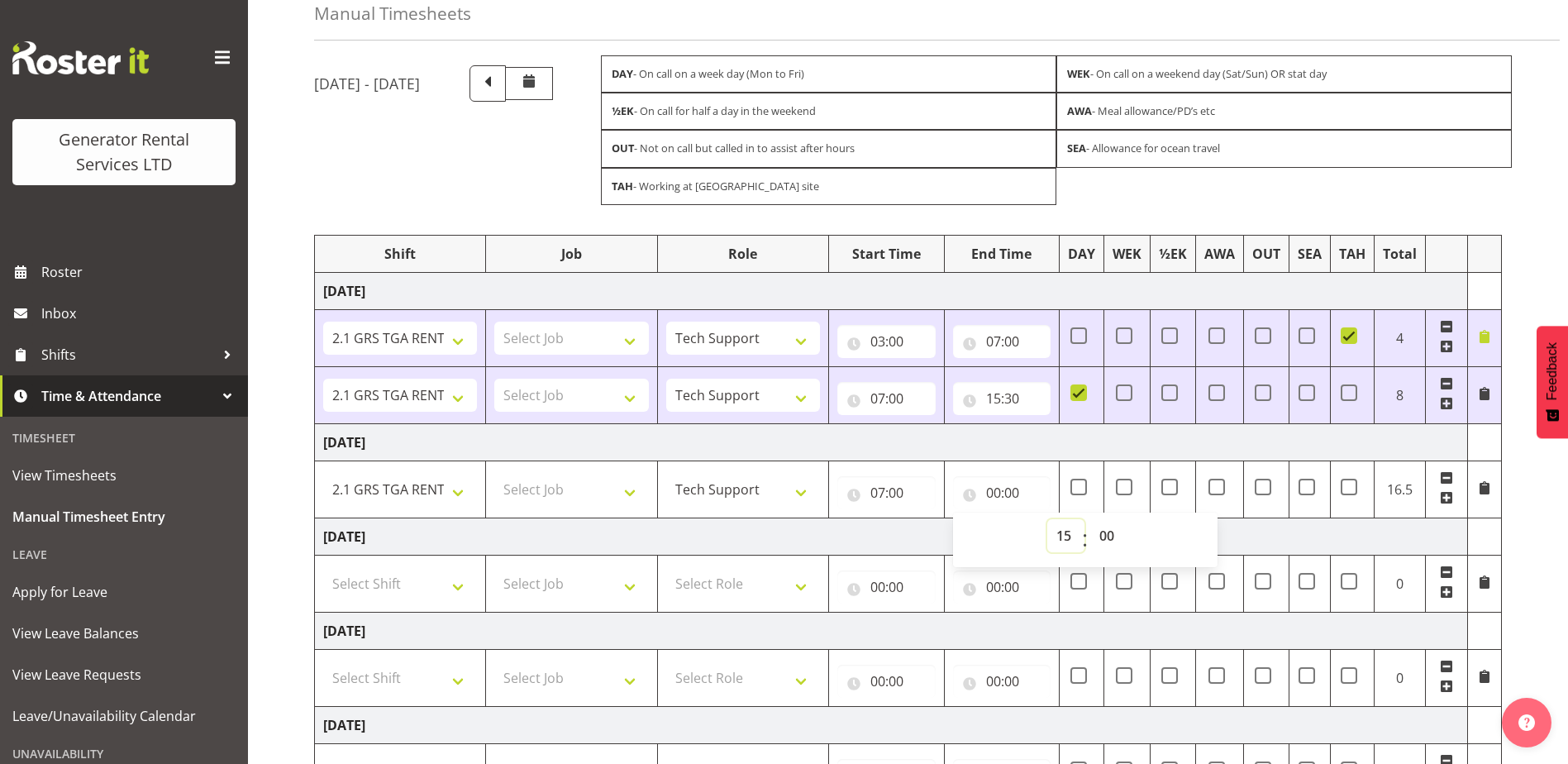
click at [1047, 519] on select "00 01 02 03 04 05 06 07 08 09 10 11 12 13 14 15 16 17 18 19 20 21 22 23" at bounding box center [1066, 535] width 37 height 33
type input "15:00"
click at [1102, 532] on select "00 01 02 03 04 05 06 07 08 09 10 11 12 13 14 15 16 17 18 19 20 21 22 23 24 25 2…" at bounding box center [1108, 535] width 37 height 33
select select "30"
click at [1090, 519] on select "00 01 02 03 04 05 06 07 08 09 10 11 12 13 14 15 16 17 18 19 20 21 22 23 24 25 2…" at bounding box center [1108, 535] width 37 height 33
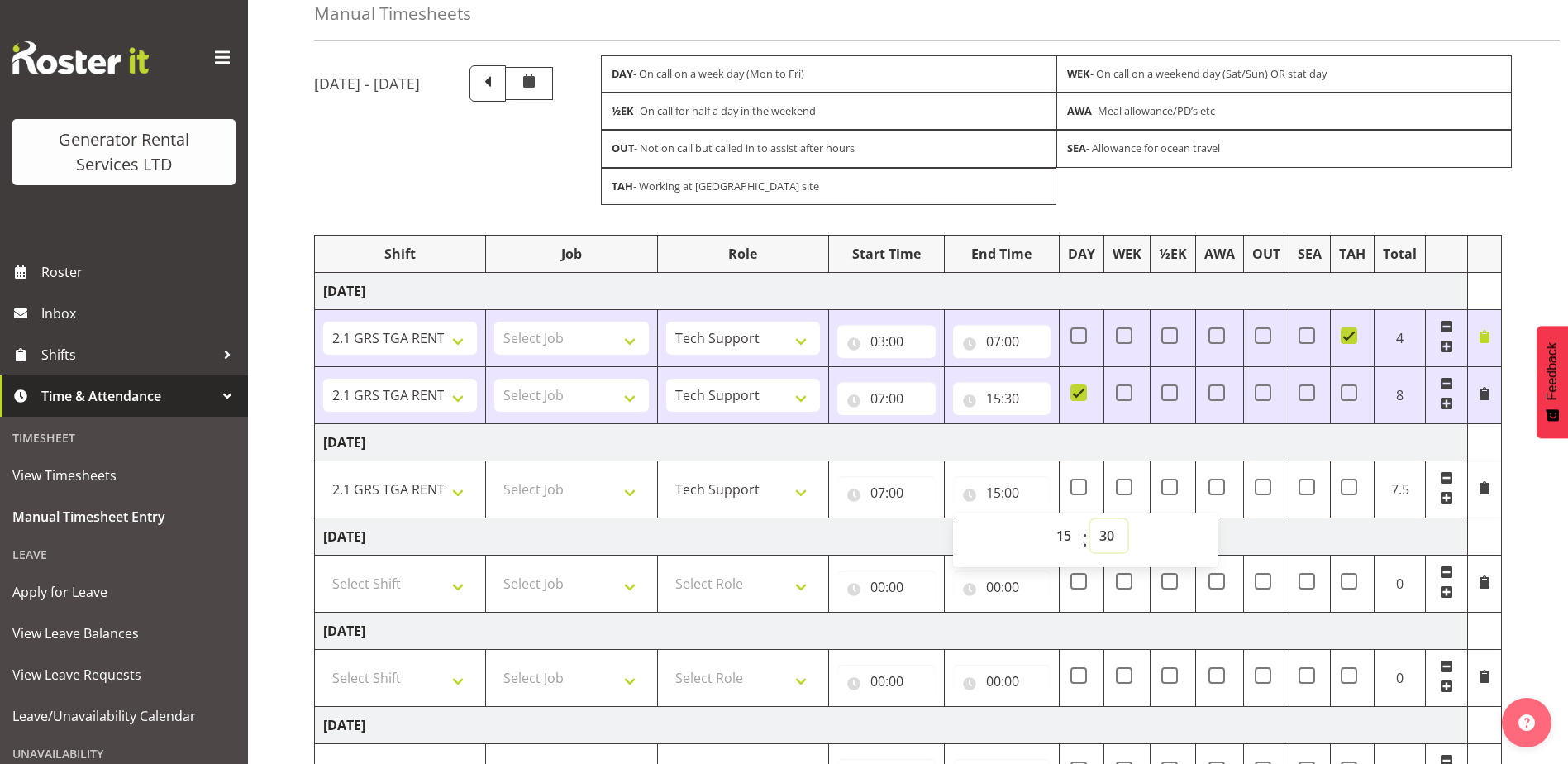
type input "15:30"
click at [1104, 443] on td "Thursday 2nd October 2025" at bounding box center [891, 442] width 1153 height 37
click at [1077, 497] on td at bounding box center [1081, 489] width 45 height 57
click at [1078, 489] on span at bounding box center [1078, 487] width 16 height 16
click at [1078, 489] on input "checkbox" at bounding box center [1076, 487] width 11 height 11
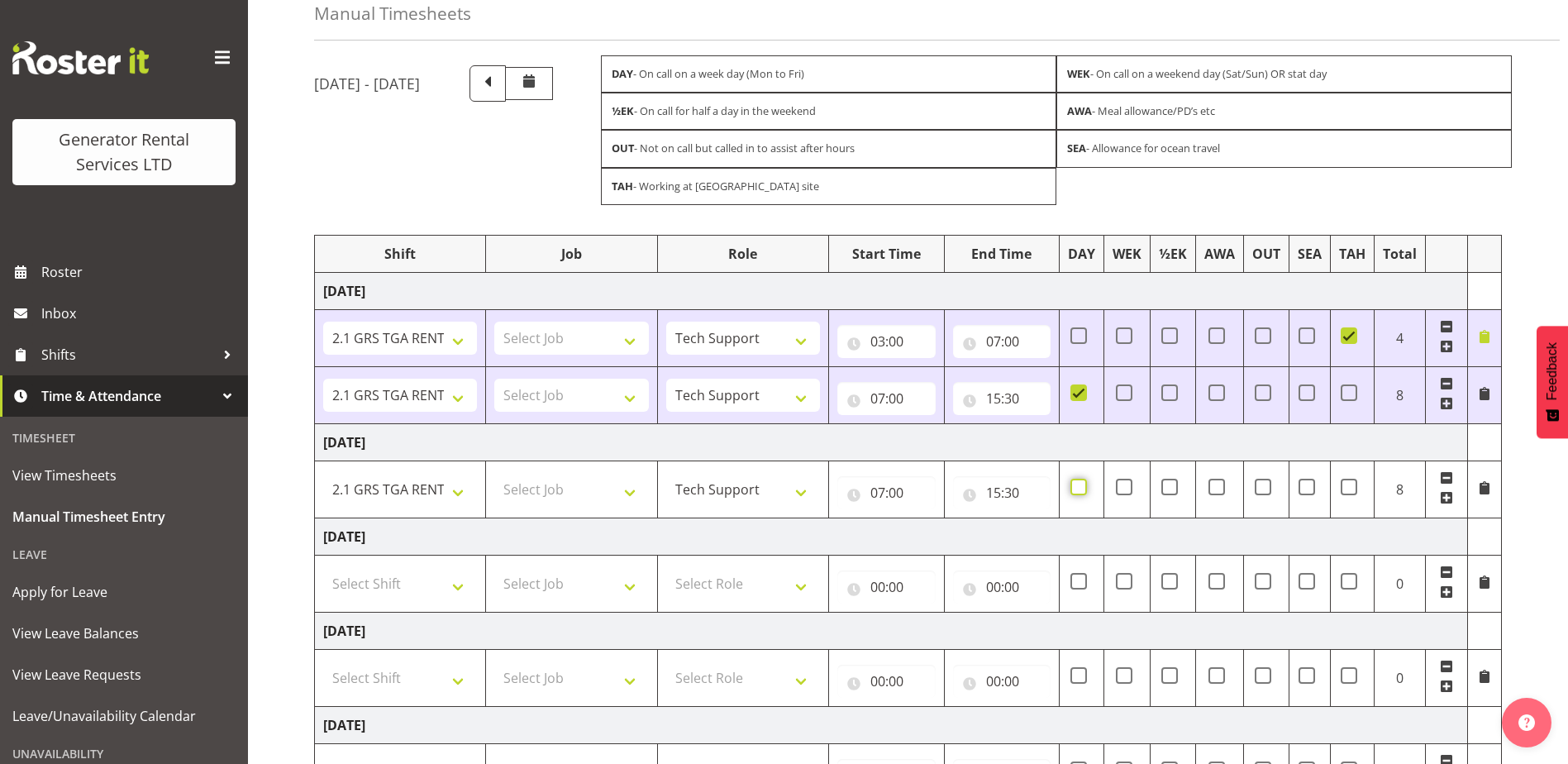
checkbox input "true"
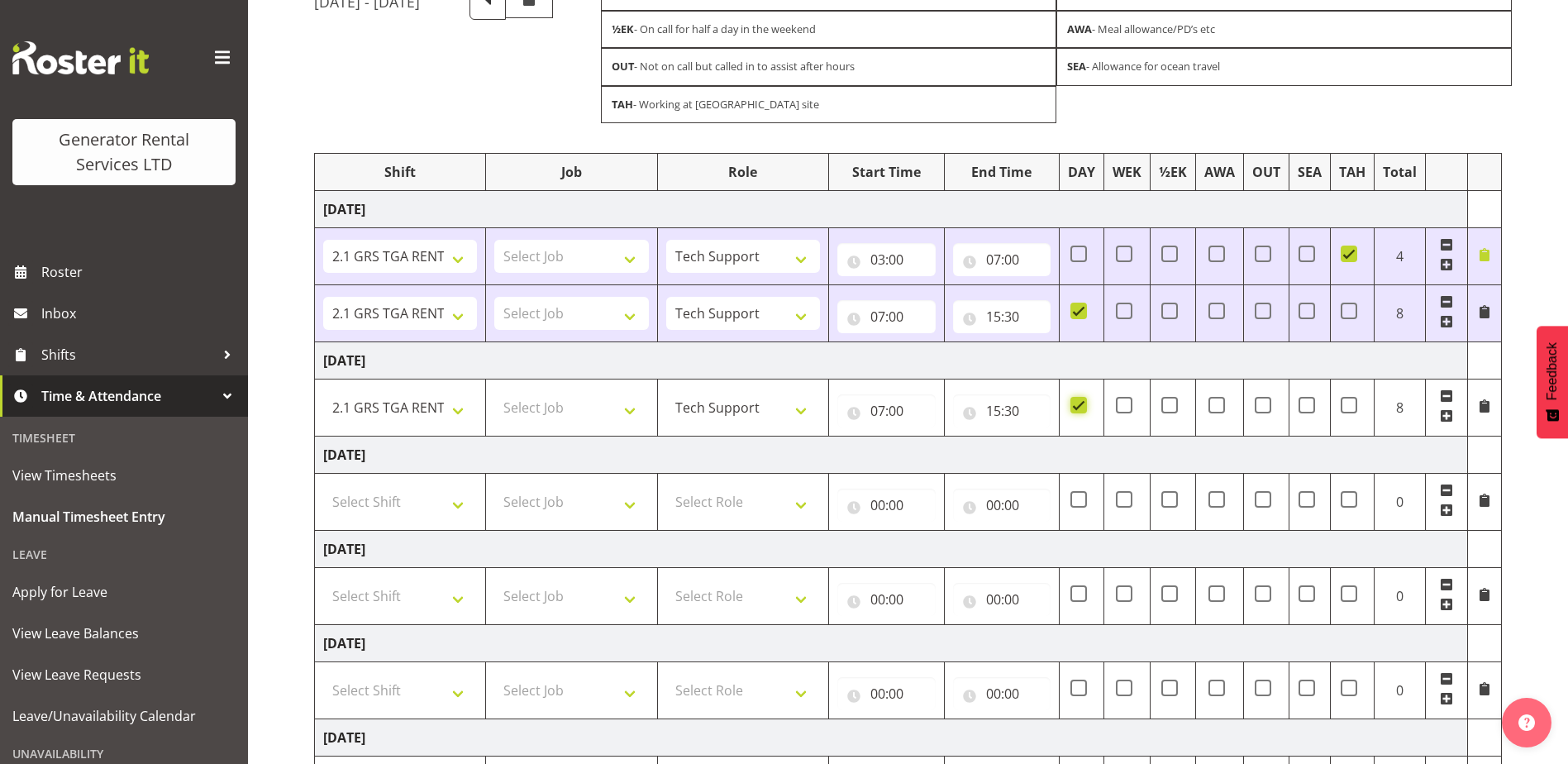
scroll to position [413, 0]
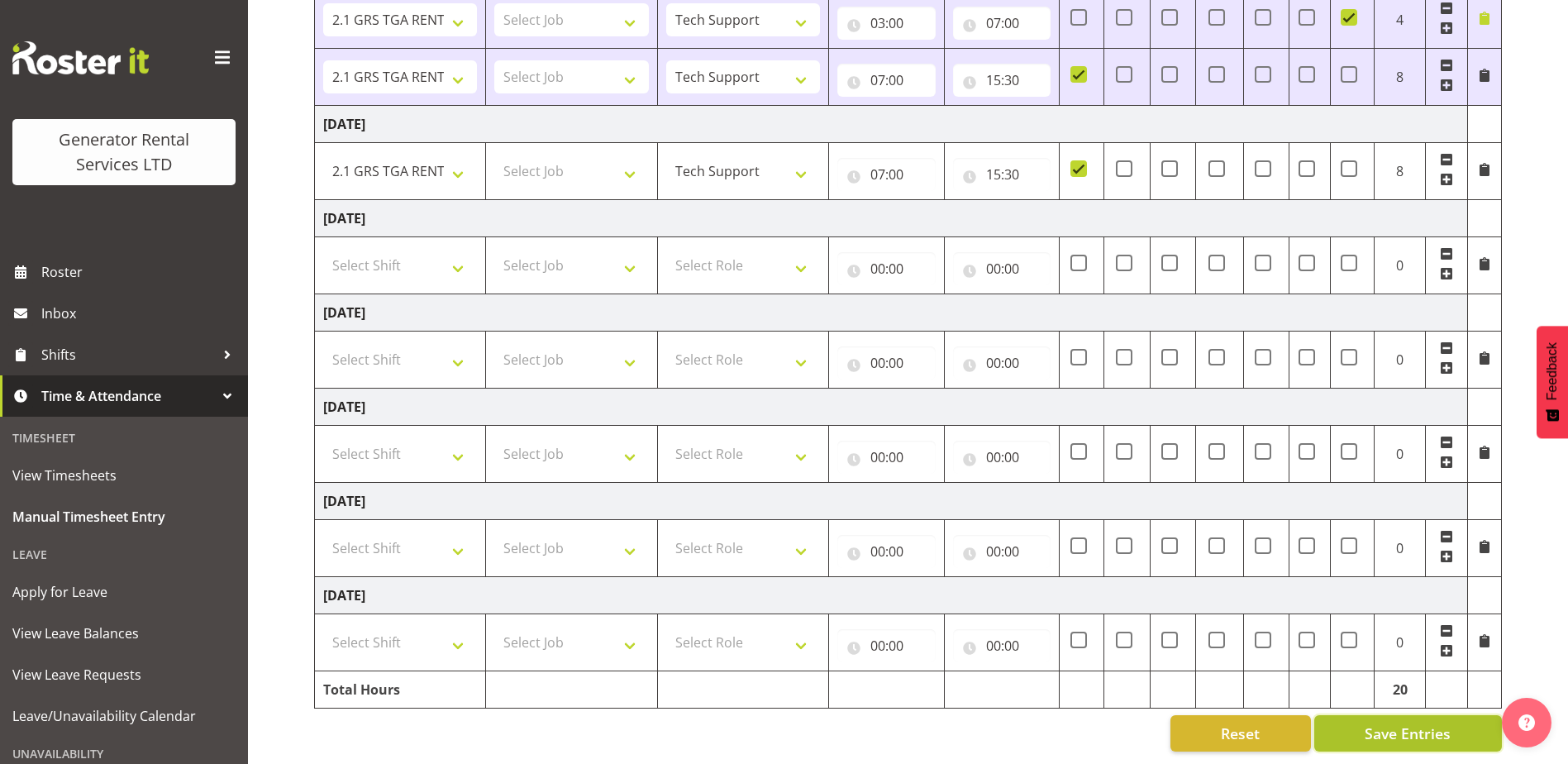
click at [1404, 723] on span "Save Entries" at bounding box center [1407, 734] width 86 height 22
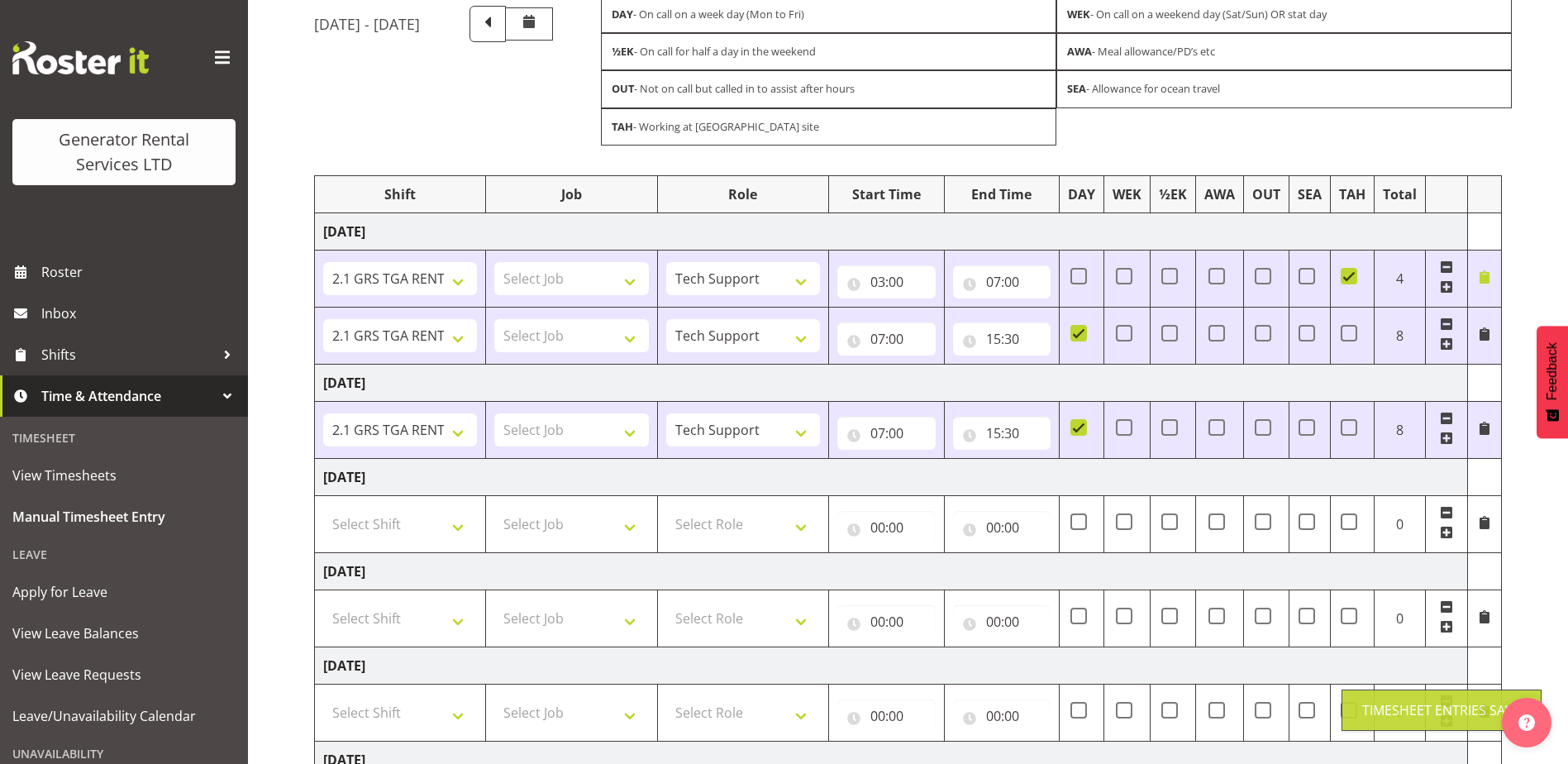
scroll to position [82, 0]
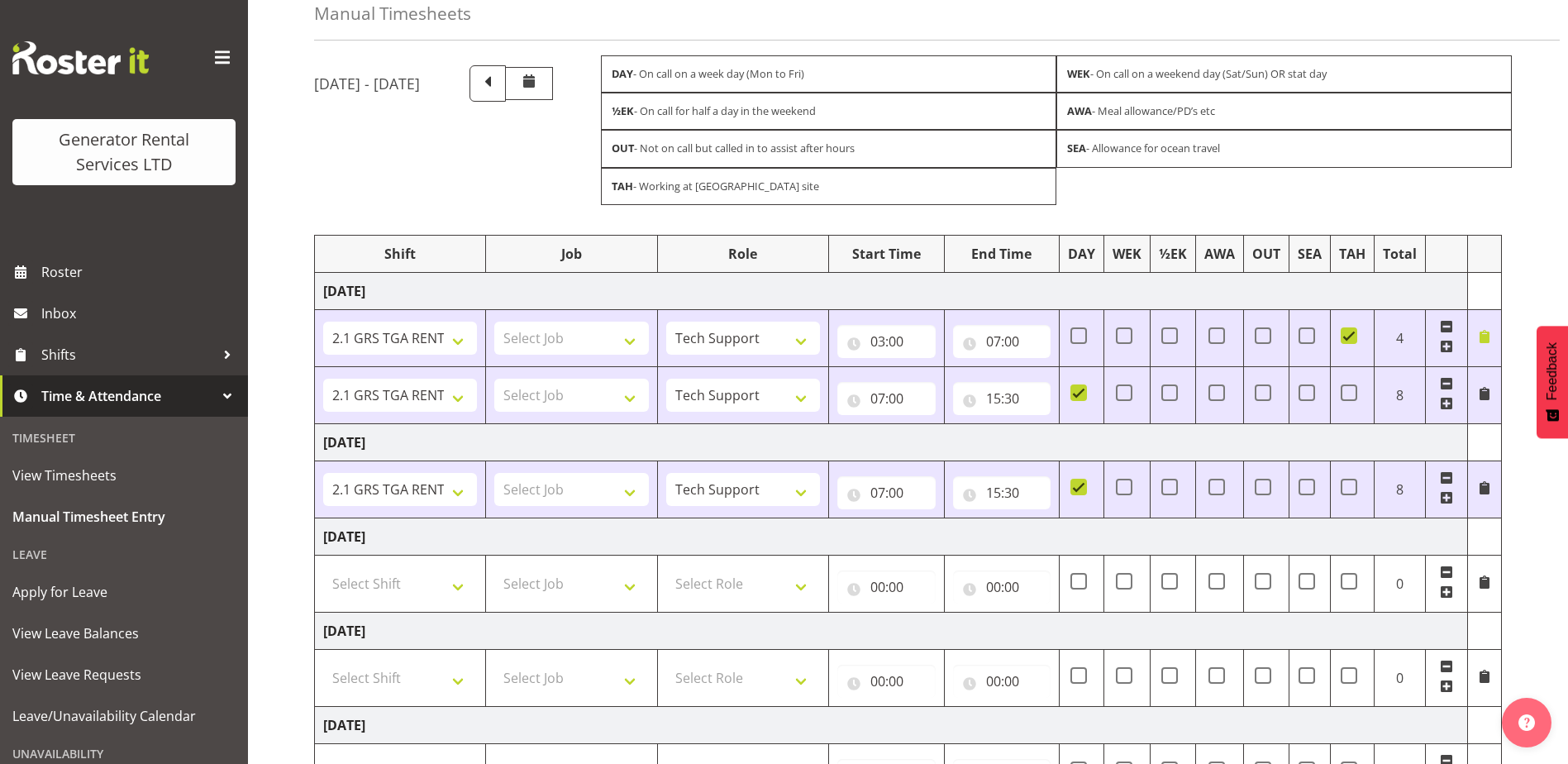
click at [1445, 490] on td at bounding box center [1446, 489] width 42 height 57
click at [1450, 497] on span at bounding box center [1446, 497] width 14 height 14
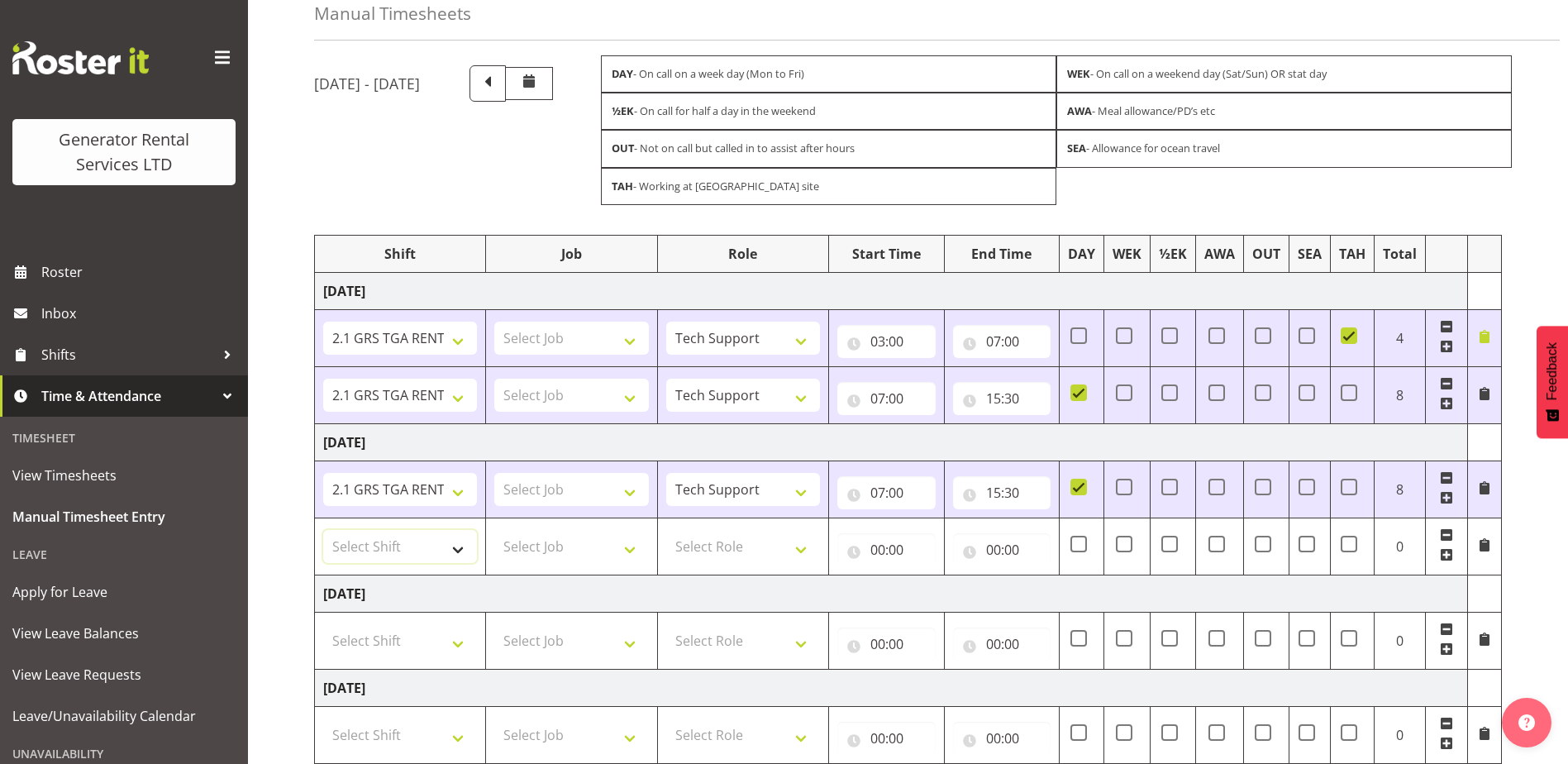
click at [450, 555] on select "Select Shift 2.1 GRS TGA RENTALS WORK 2.1 GRS TGA RENTALS WORK Omexom - Deliver…" at bounding box center [400, 546] width 154 height 33
select select "24023"
click at [323, 530] on select "Select Shift 2.1 GRS TGA RENTALS WORK 2.1 GRS TGA RENTALS WORK Omexom - Deliver…" at bounding box center [400, 546] width 154 height 33
click at [760, 538] on select "Select Role Tech Support" at bounding box center [743, 546] width 154 height 33
select select "20"
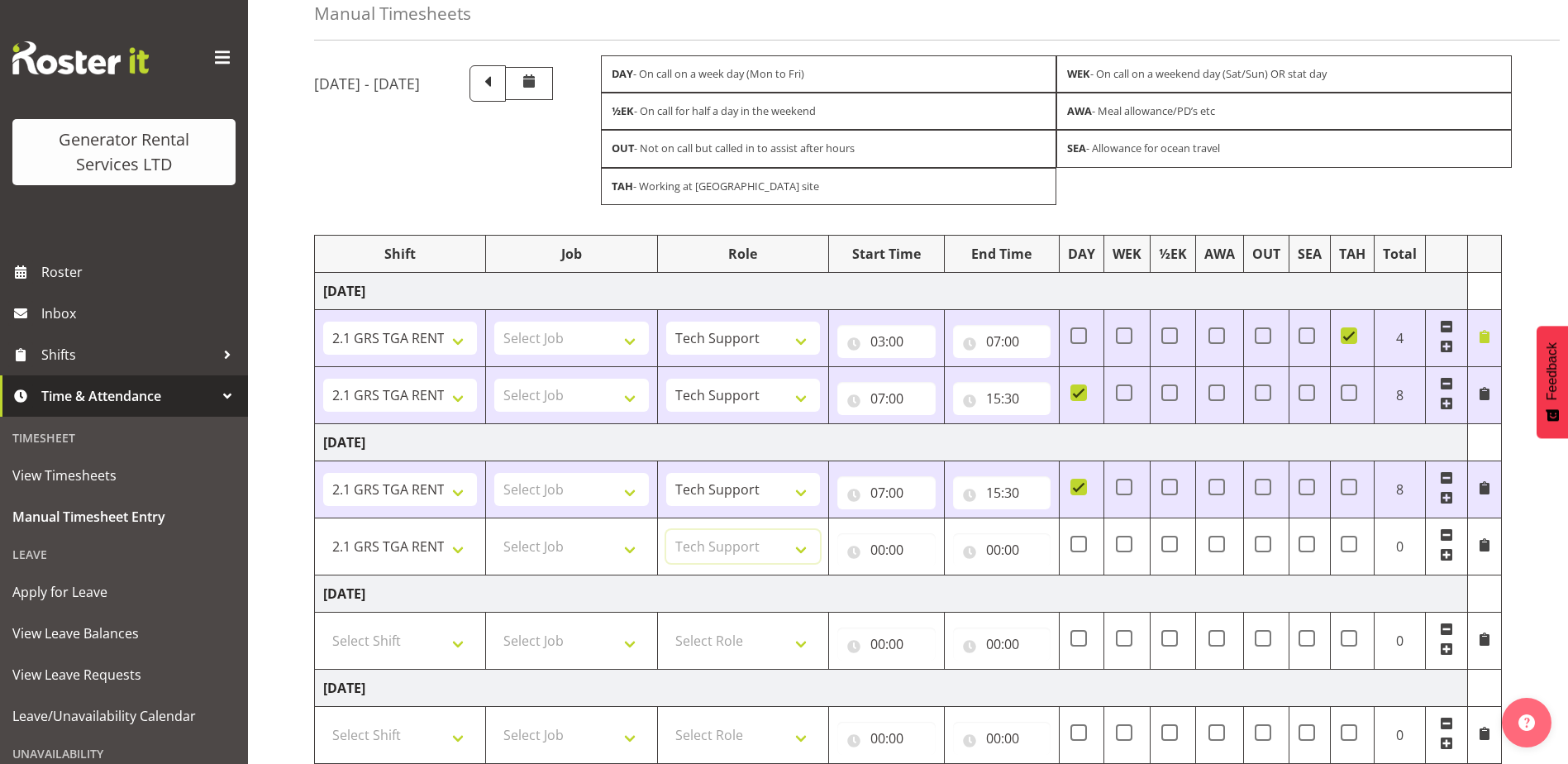
click at [666, 530] on select "Select Role Tech Support" at bounding box center [743, 546] width 154 height 33
click at [879, 541] on input "00:00" at bounding box center [886, 550] width 98 height 33
click at [945, 583] on select "00 01 02 03 04 05 06 07 08 09 10 11 12 13 14 15 16 17 18 19 20 21 22 23" at bounding box center [949, 593] width 37 height 33
select select "16"
click at [931, 576] on select "00 01 02 03 04 05 06 07 08 09 10 11 12 13 14 15 16 17 18 19 20 21 22 23" at bounding box center [949, 593] width 37 height 33
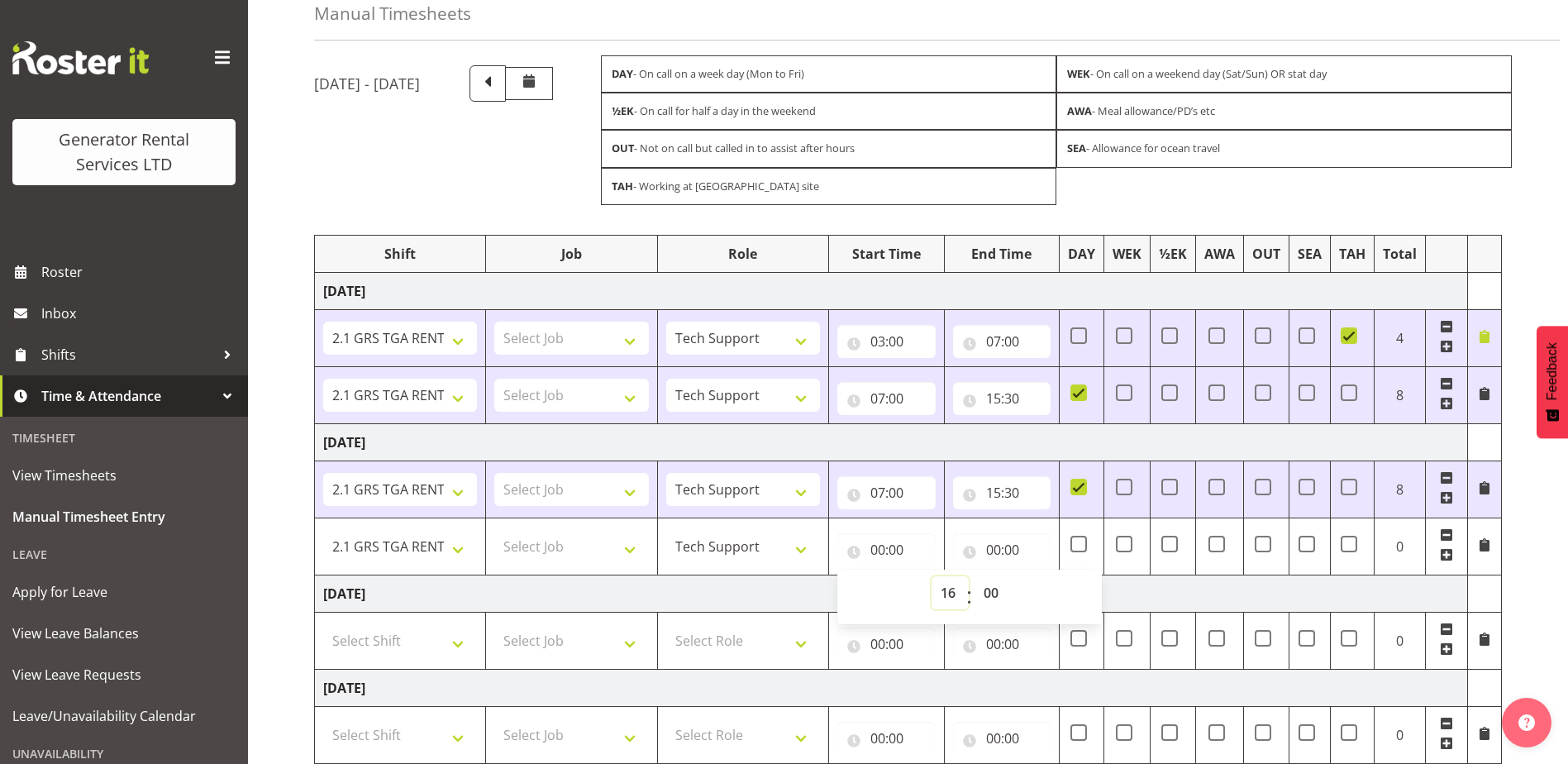
type input "16:00"
click at [1210, 606] on td "Friday 3rd October 2025" at bounding box center [891, 593] width 1153 height 37
click at [1000, 547] on input "00:00" at bounding box center [1002, 550] width 98 height 33
click at [1053, 593] on select "00 01 02 03 04 05 06 07 08 09 10 11 12 13 14 15 16 17 18 19 20 21 22 23" at bounding box center [1066, 593] width 37 height 33
select select "21"
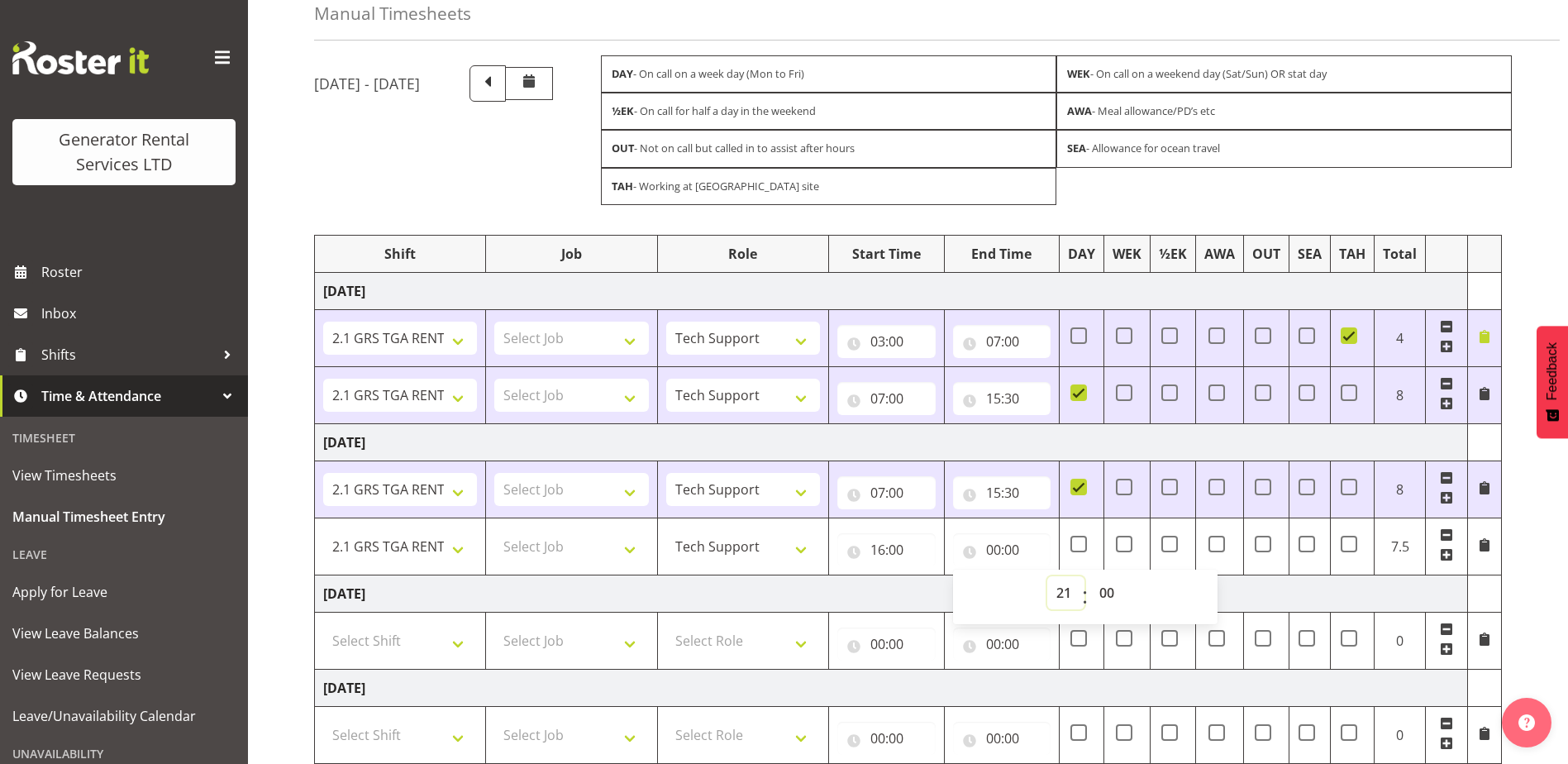
click at [1047, 576] on select "00 01 02 03 04 05 06 07 08 09 10 11 12 13 14 15 16 17 18 19 20 21 22 23" at bounding box center [1066, 593] width 37 height 33
type input "21:00"
click at [1317, 588] on td "Friday 3rd October 2025" at bounding box center [891, 593] width 1153 height 37
click at [1349, 557] on td at bounding box center [1352, 545] width 44 height 57
click at [1349, 545] on span at bounding box center [1349, 544] width 16 height 16
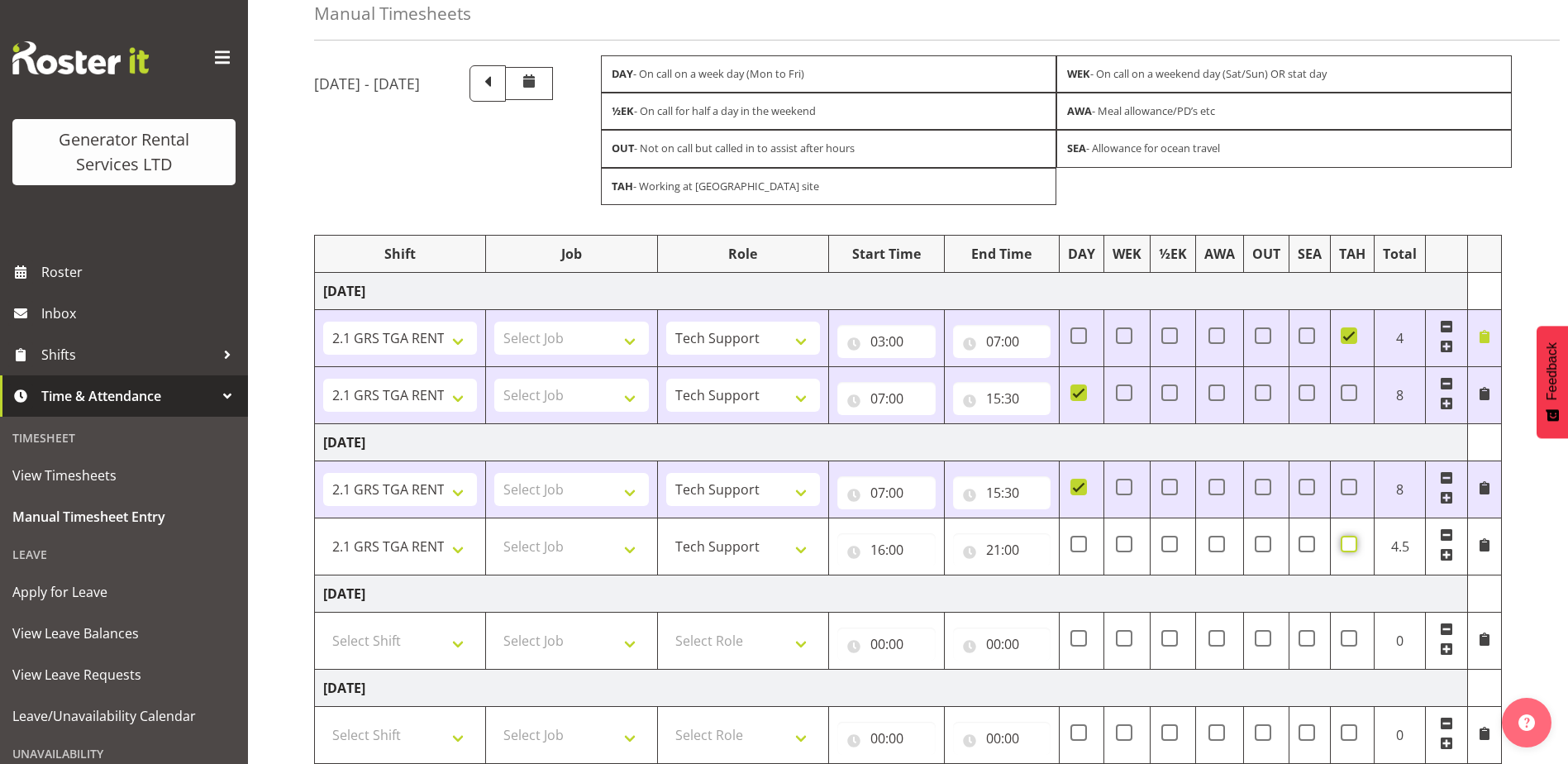
click at [1349, 545] on input "checkbox" at bounding box center [1346, 544] width 11 height 11
checkbox input "true"
click at [1485, 555] on td at bounding box center [1483, 545] width 34 height 57
click at [1486, 548] on span at bounding box center [1484, 545] width 14 height 14
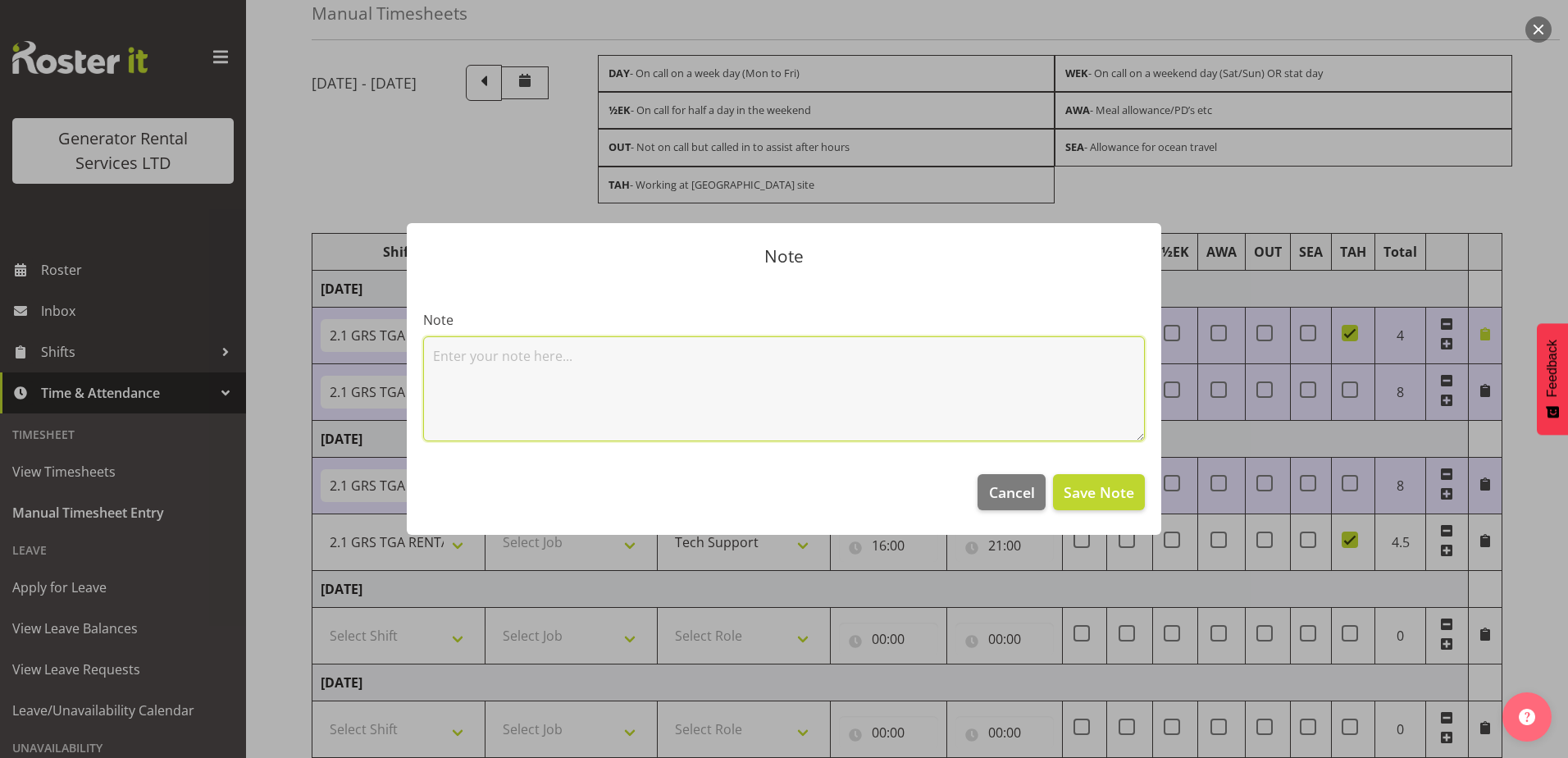
click at [504, 340] on textarea at bounding box center [784, 388] width 722 height 105
type textarea "planned Wel networks ngaruawahia offline 6:30"
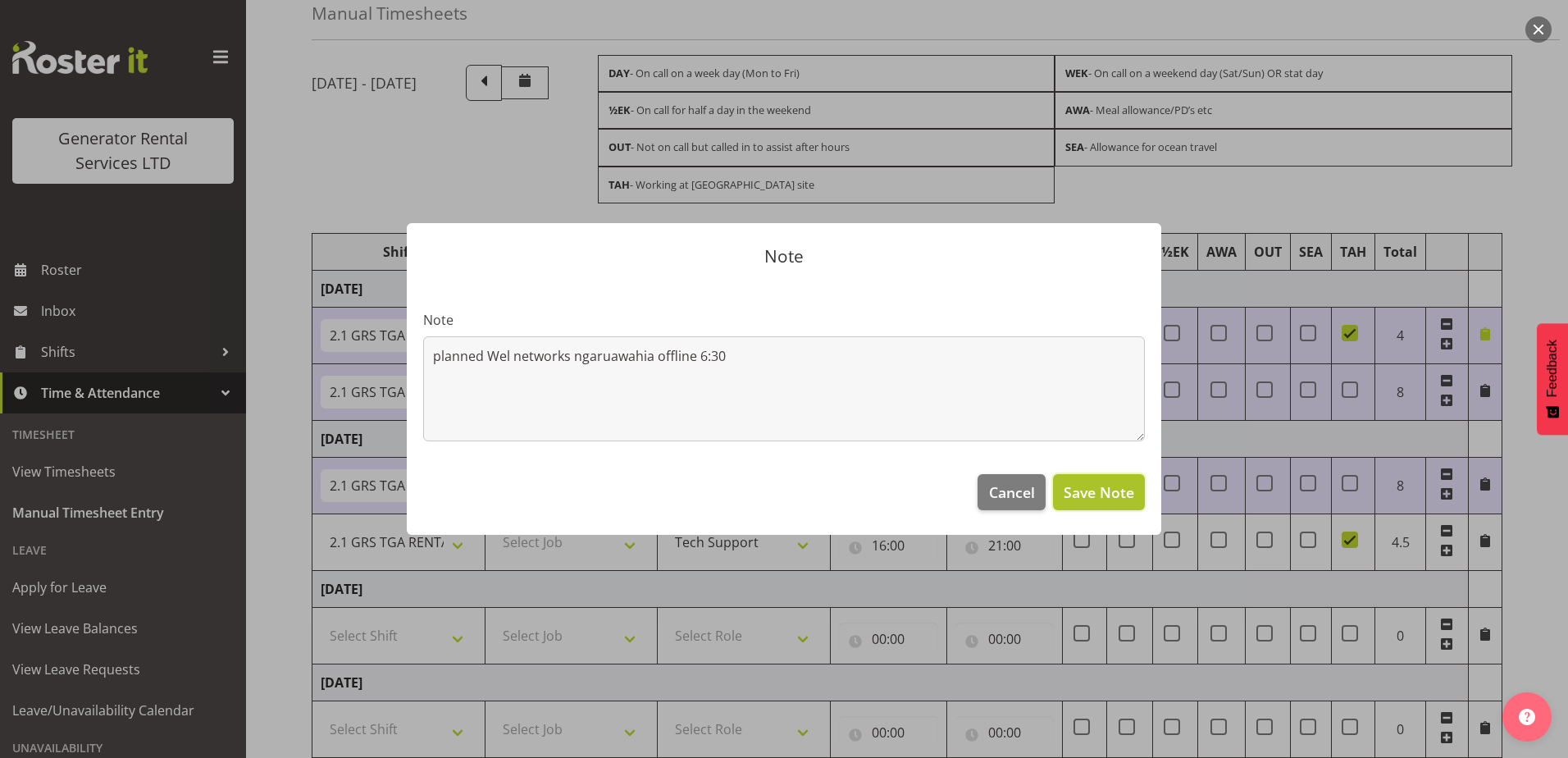
click at [1108, 504] on button "Save Note" at bounding box center [1099, 492] width 92 height 36
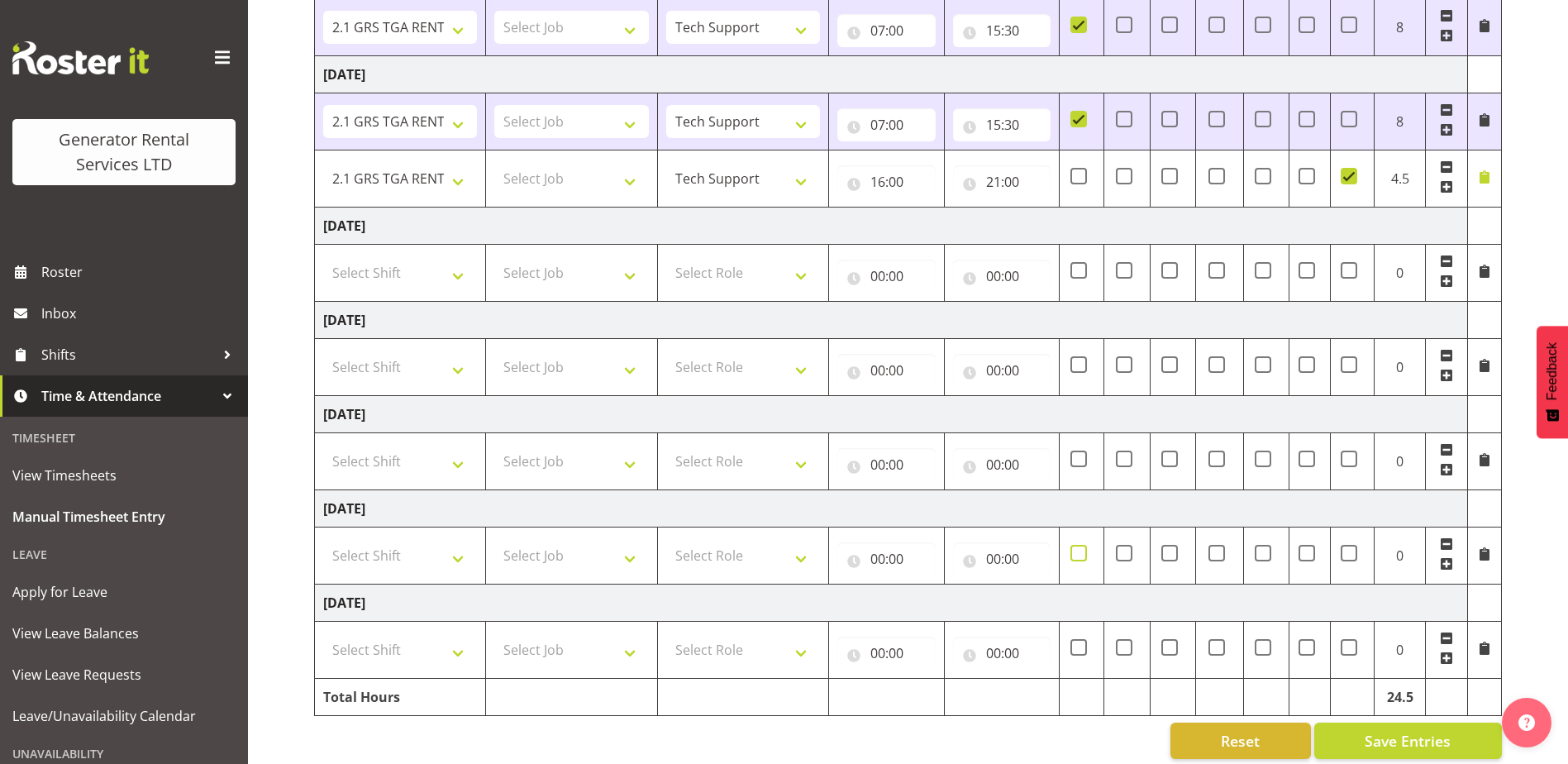
scroll to position [470, 0]
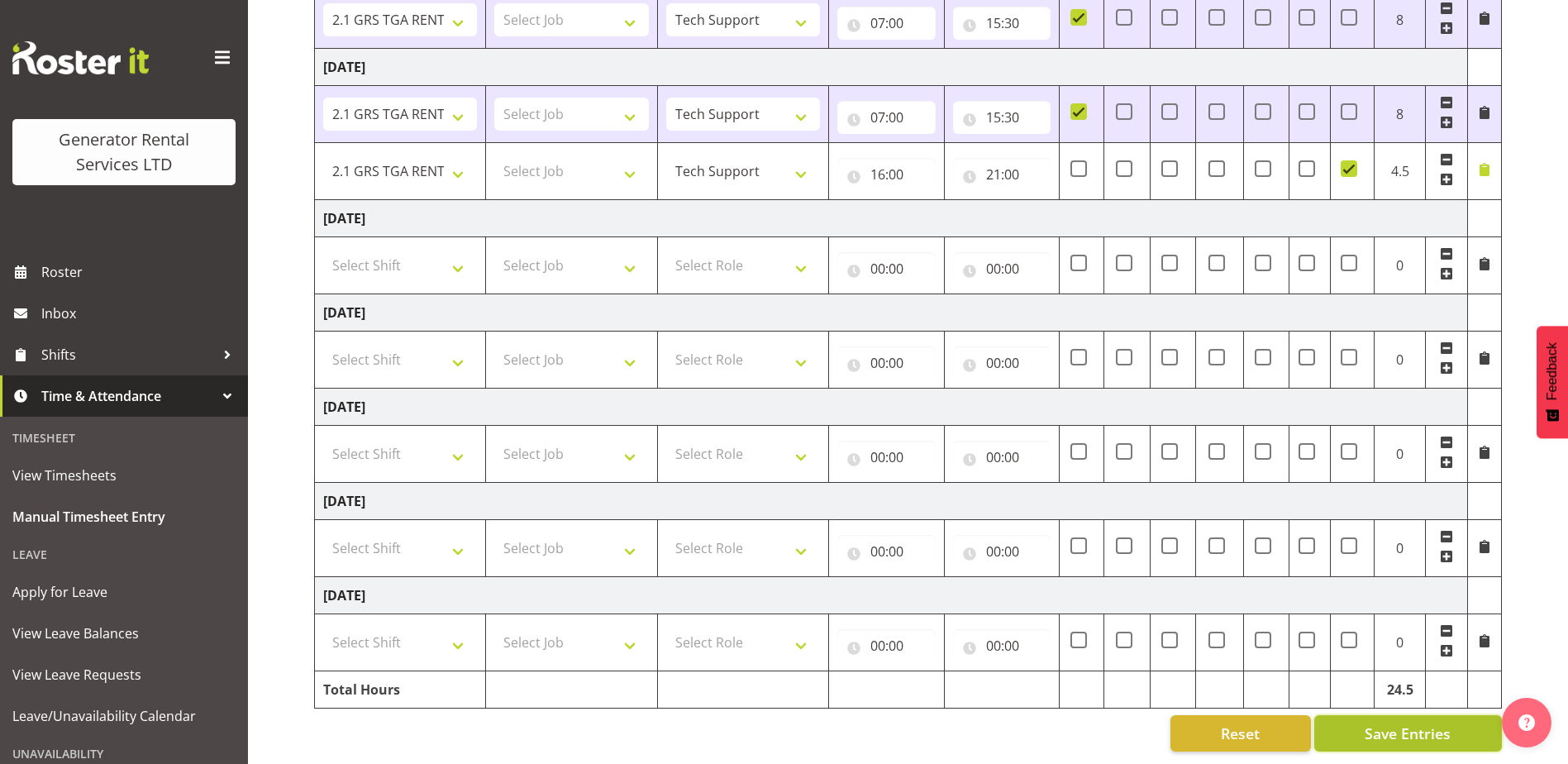
click at [1388, 731] on span "Save Entries" at bounding box center [1407, 734] width 86 height 22
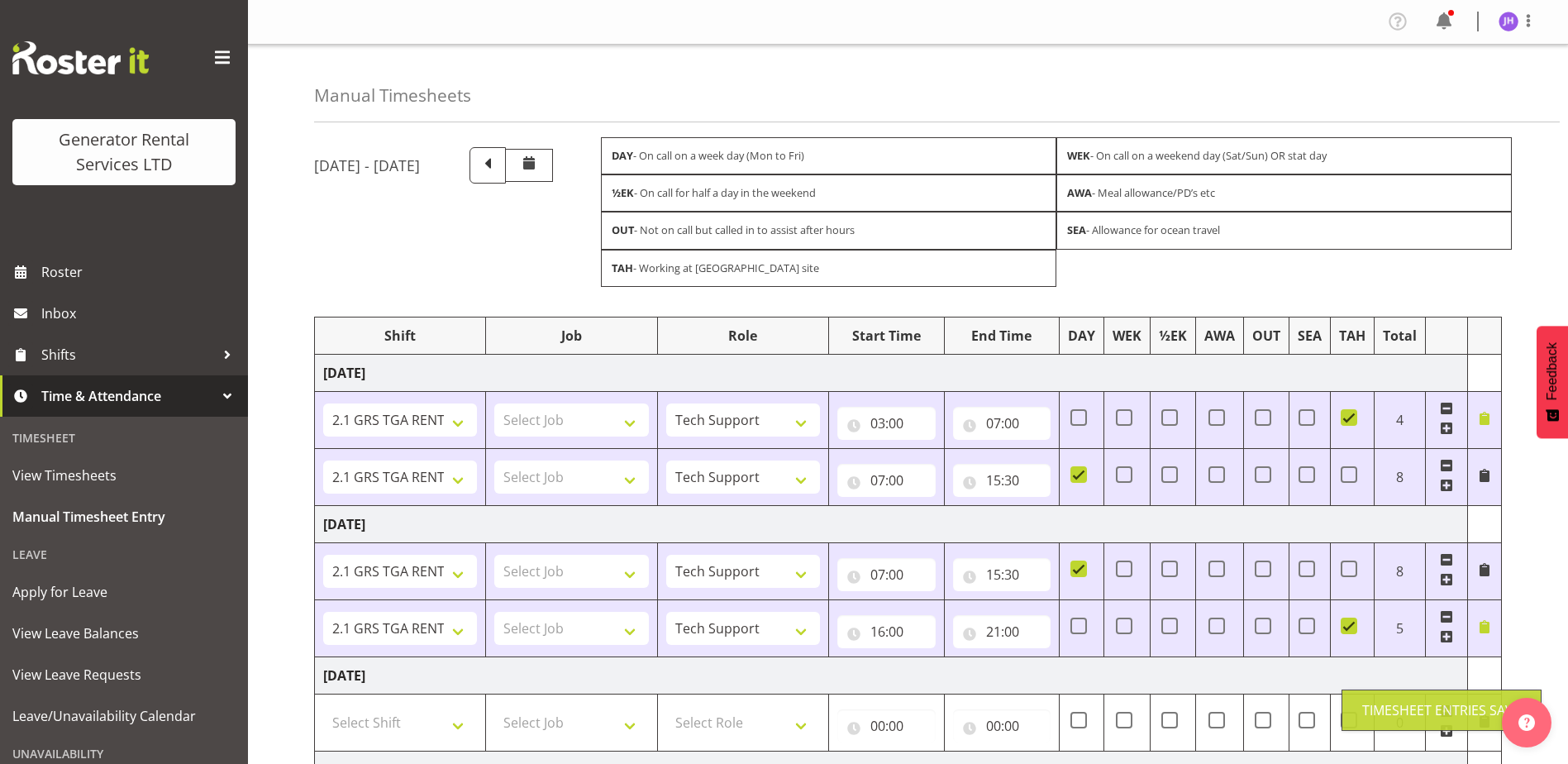
scroll to position [83, 0]
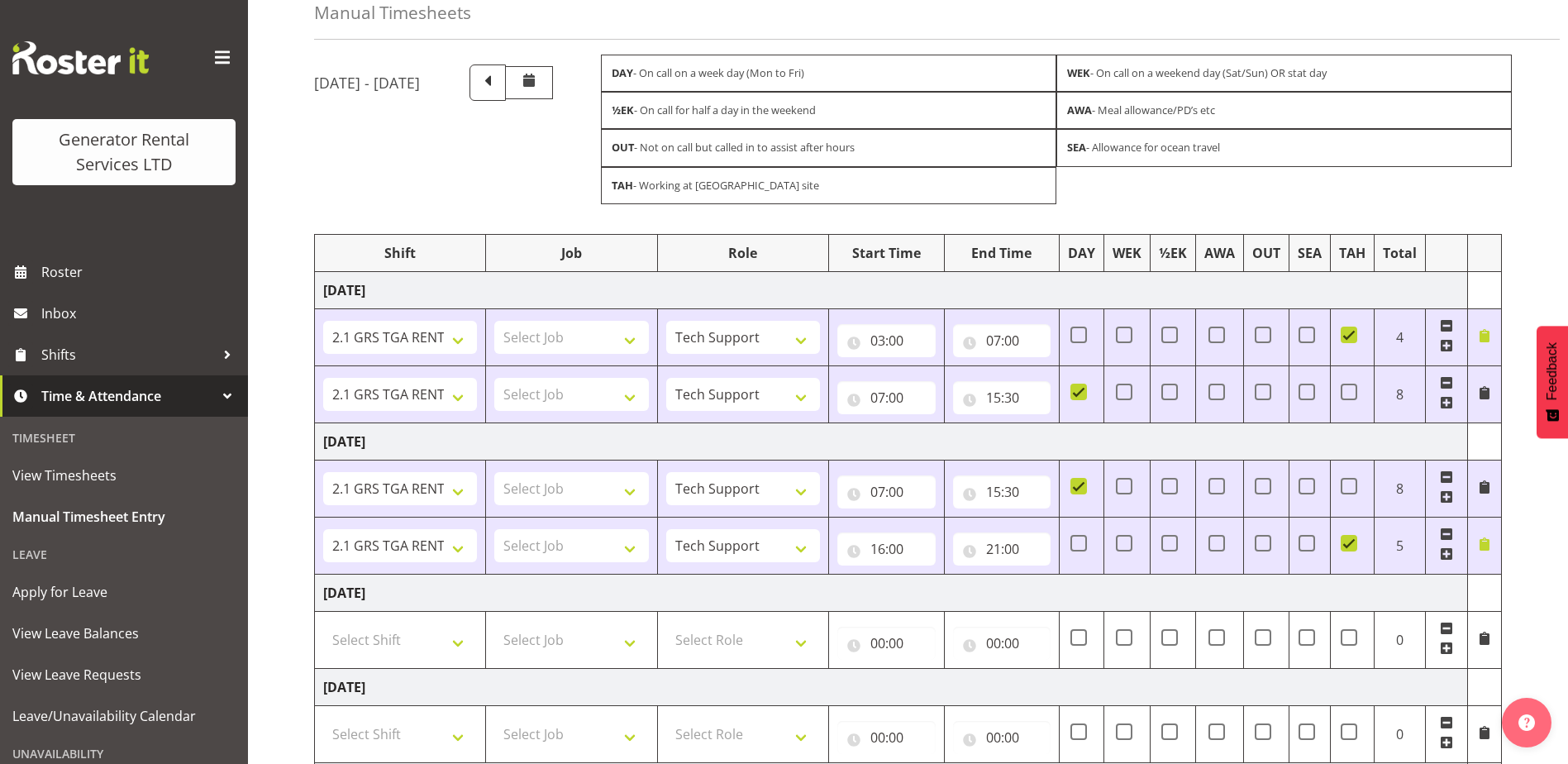
click at [1482, 337] on span at bounding box center [1484, 335] width 14 height 14
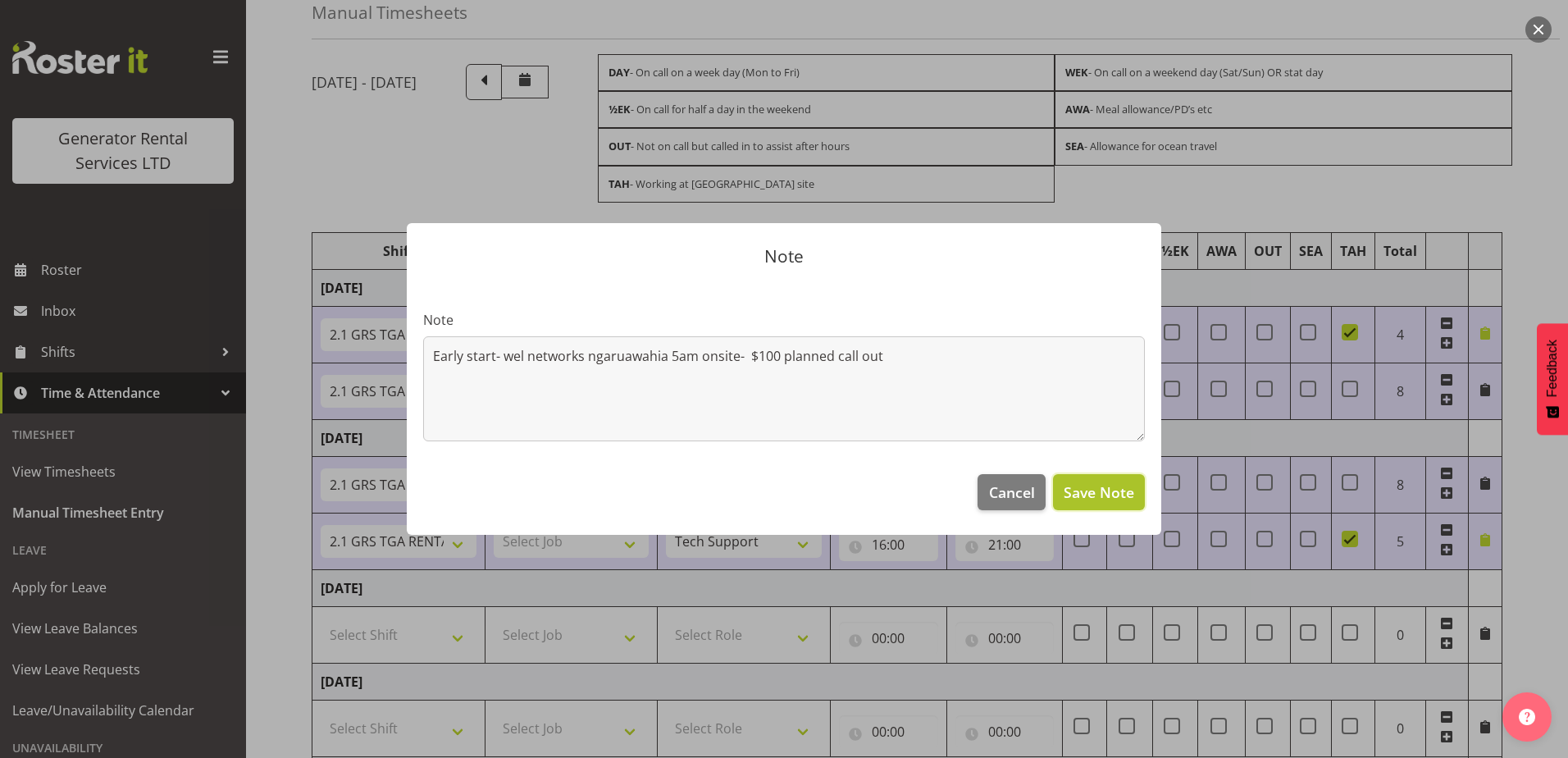
click at [1129, 497] on span "Save Note" at bounding box center [1099, 492] width 70 height 22
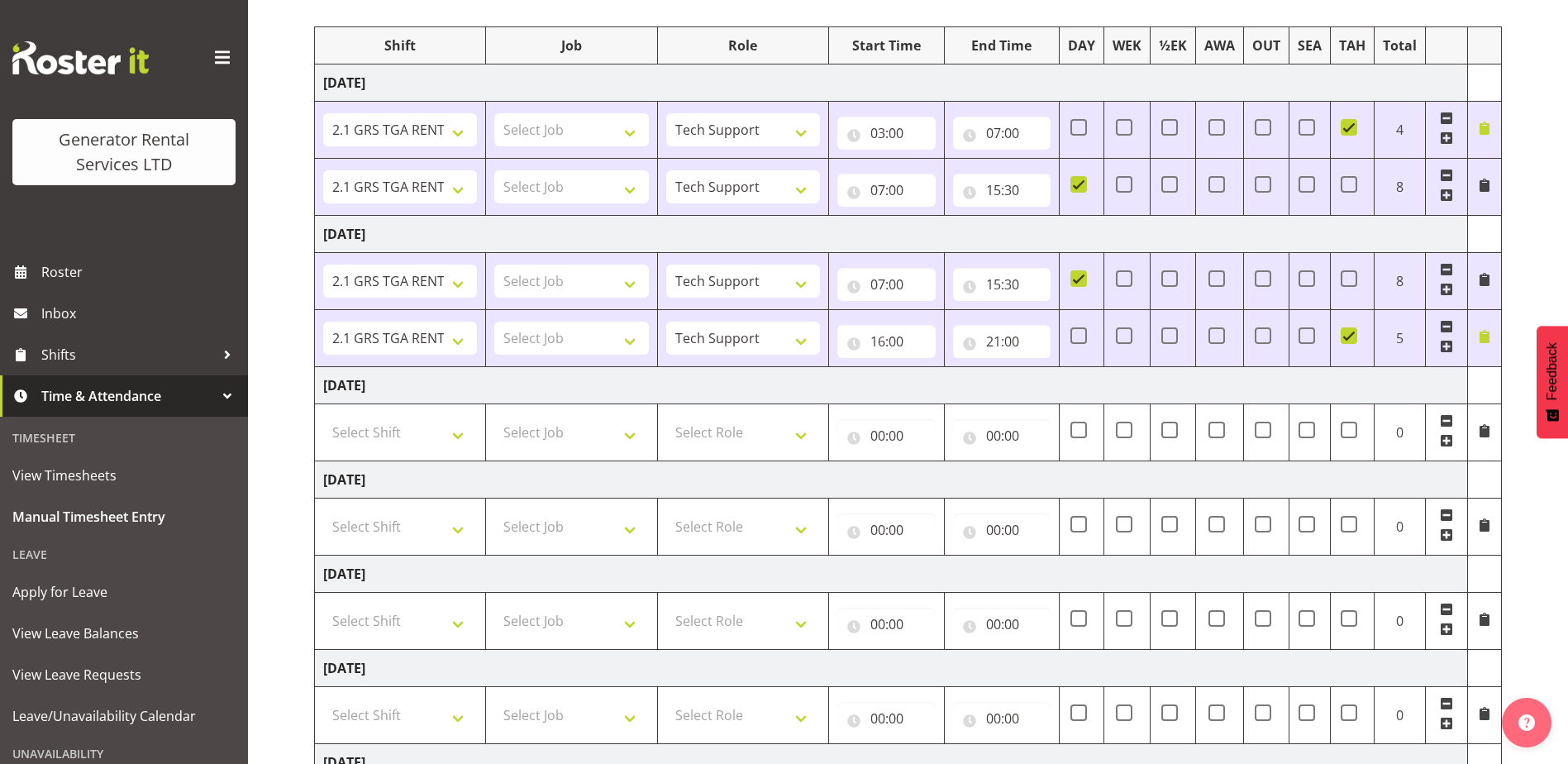
scroll to position [331, 0]
